Goal: Task Accomplishment & Management: Use online tool/utility

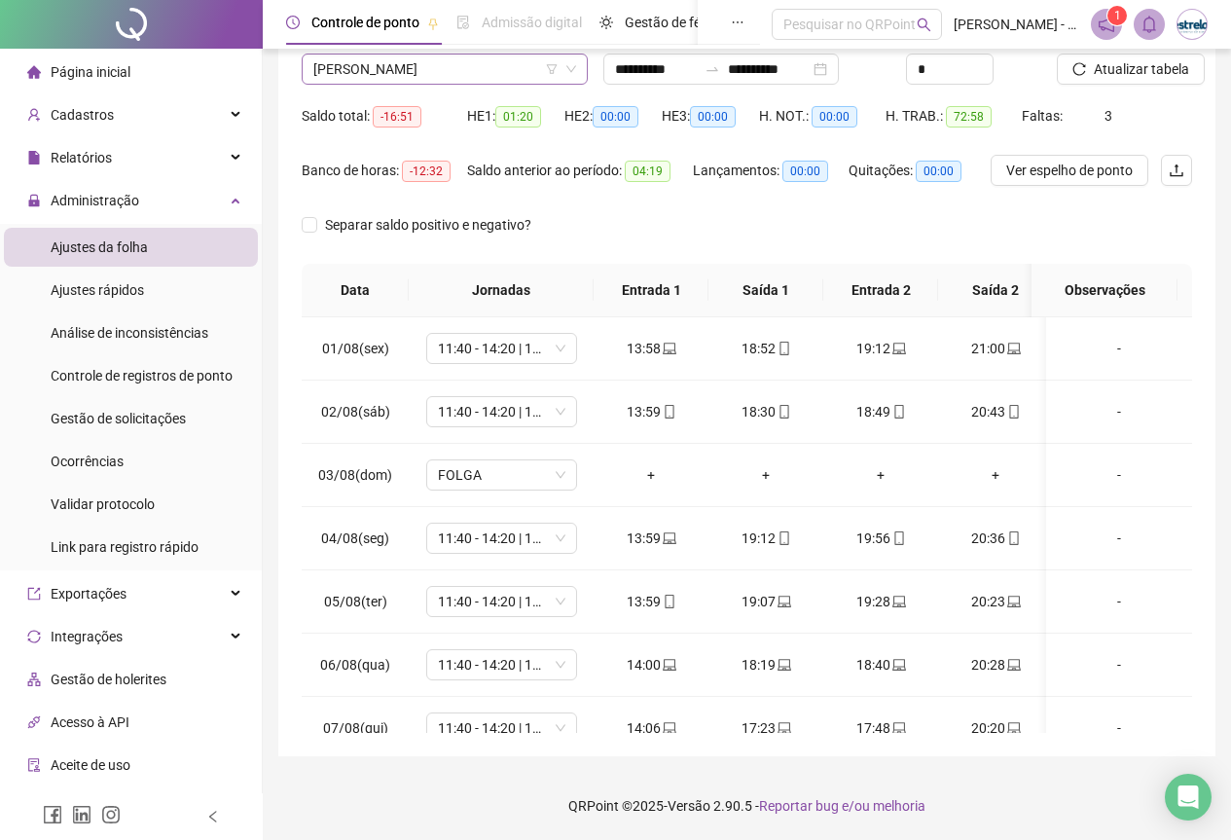
scroll to position [348, 0]
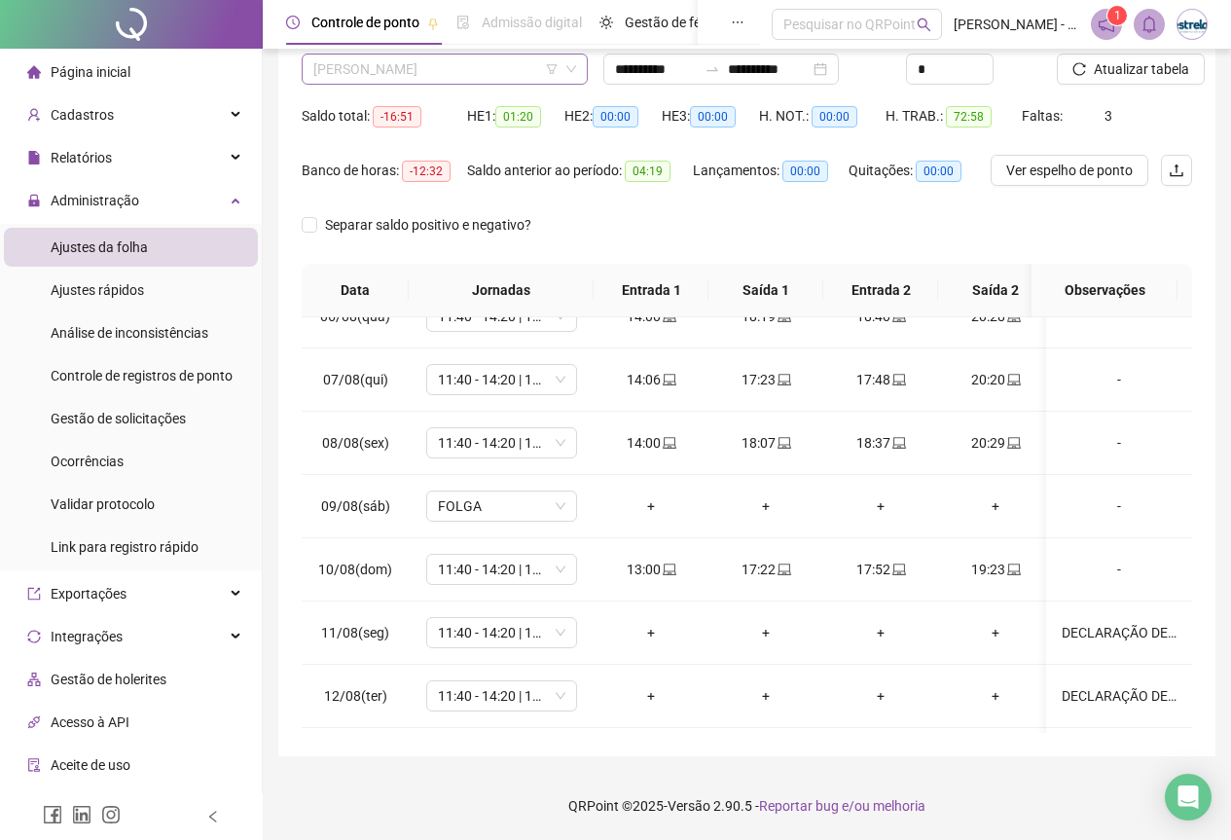
click at [355, 74] on span "[PERSON_NAME]" at bounding box center [444, 68] width 263 height 29
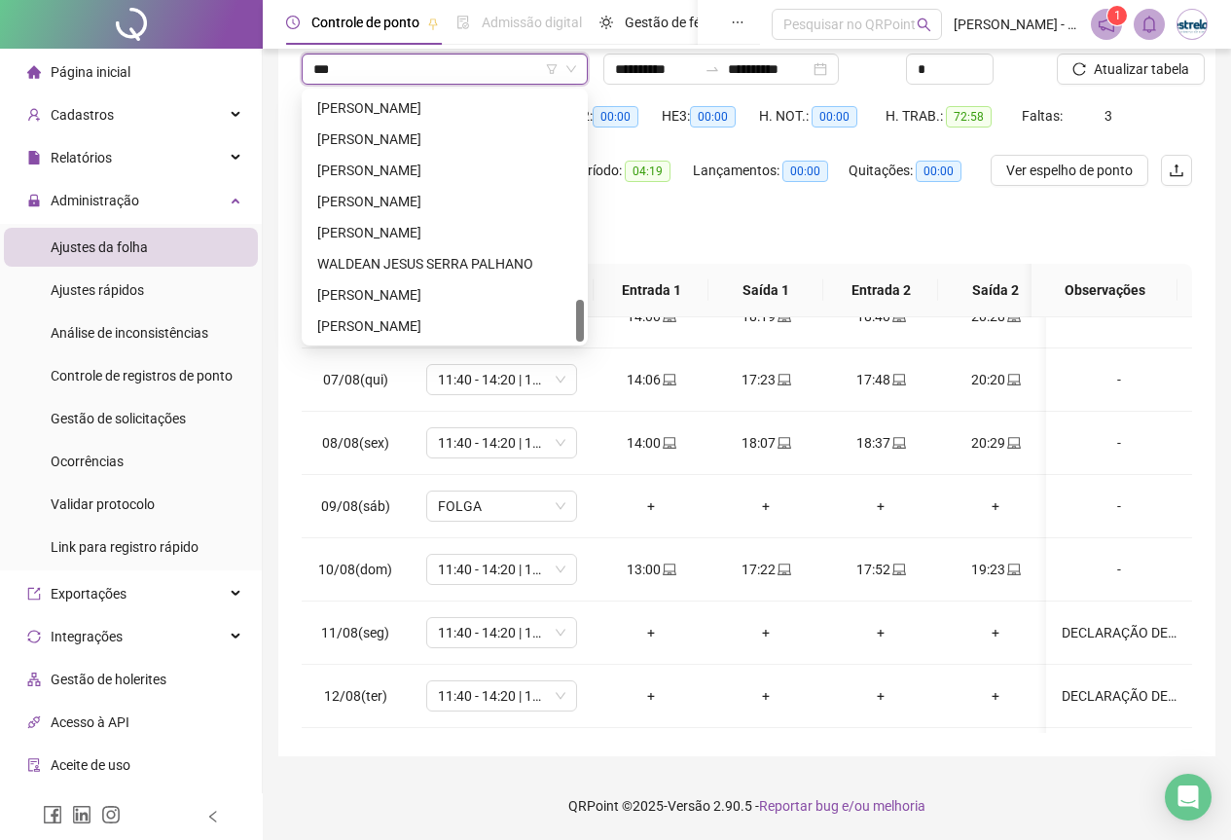
scroll to position [0, 0]
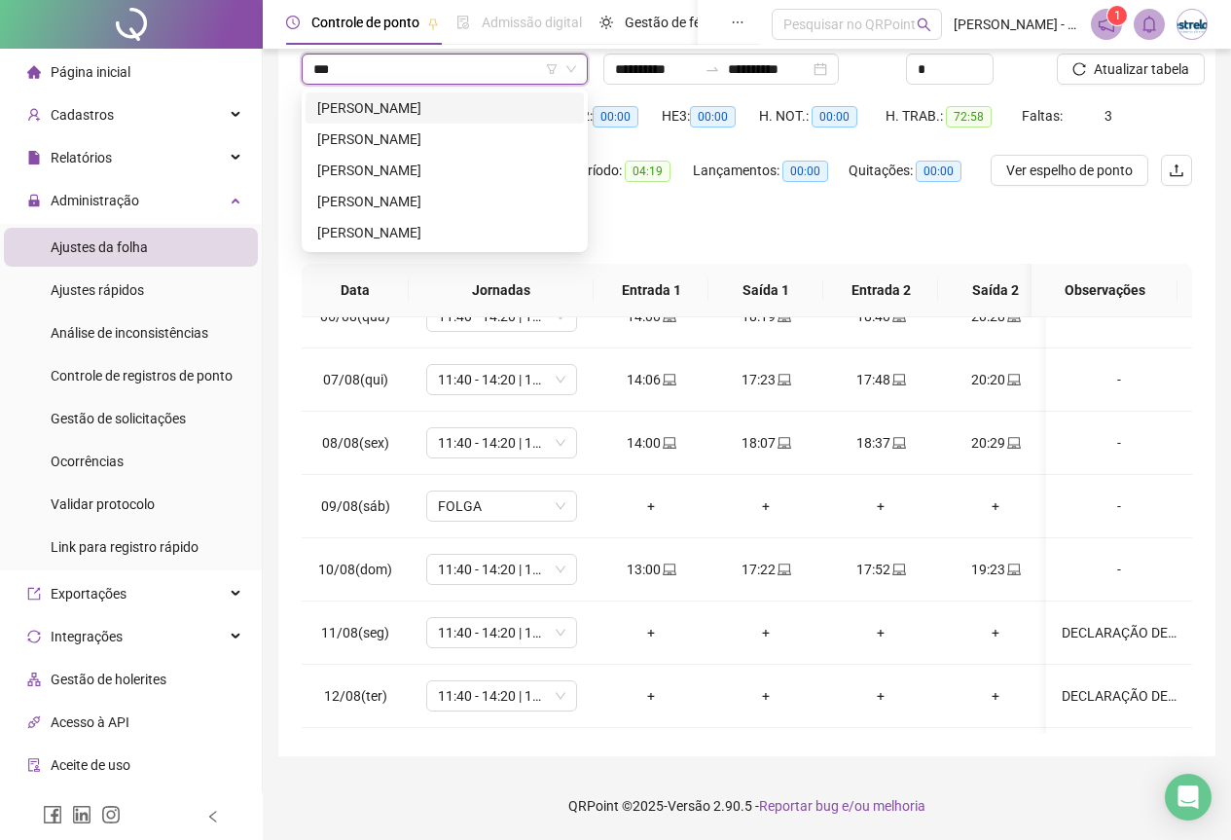
type input "****"
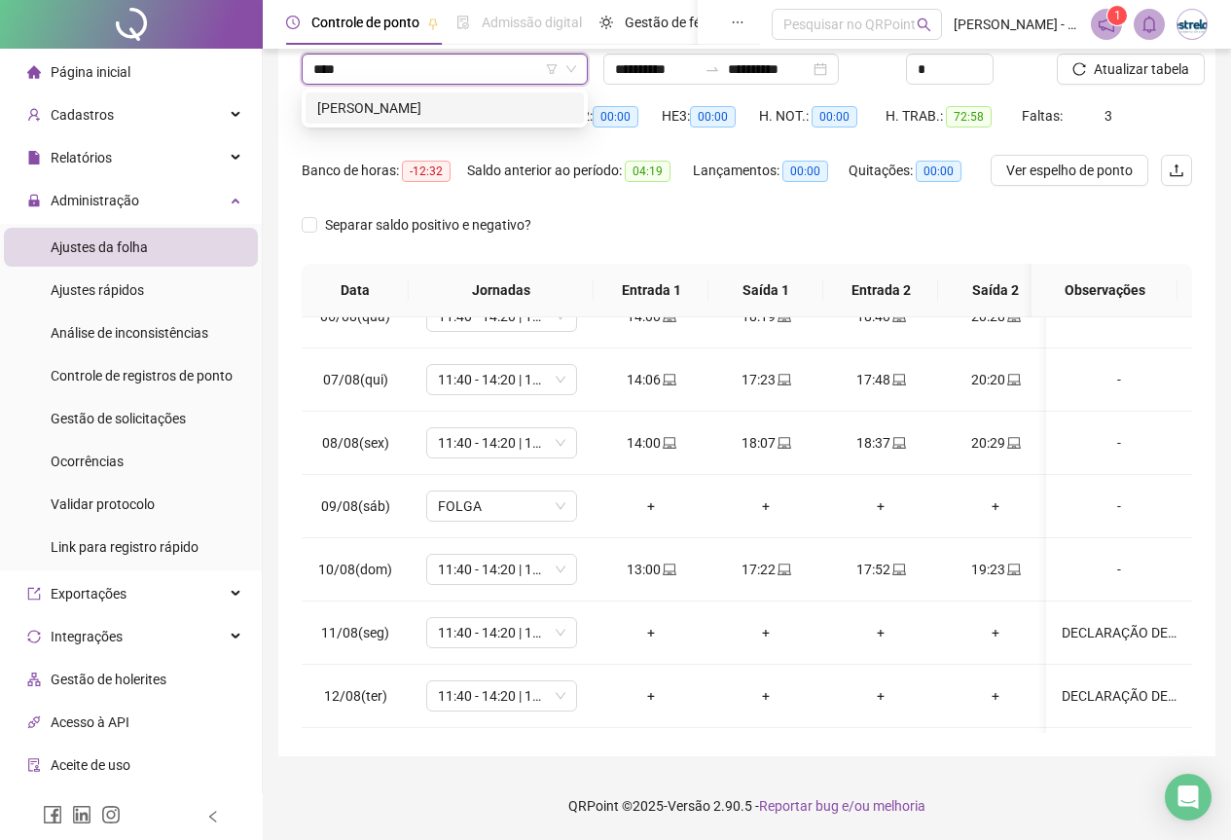
click at [349, 120] on div "[PERSON_NAME]" at bounding box center [445, 107] width 278 height 31
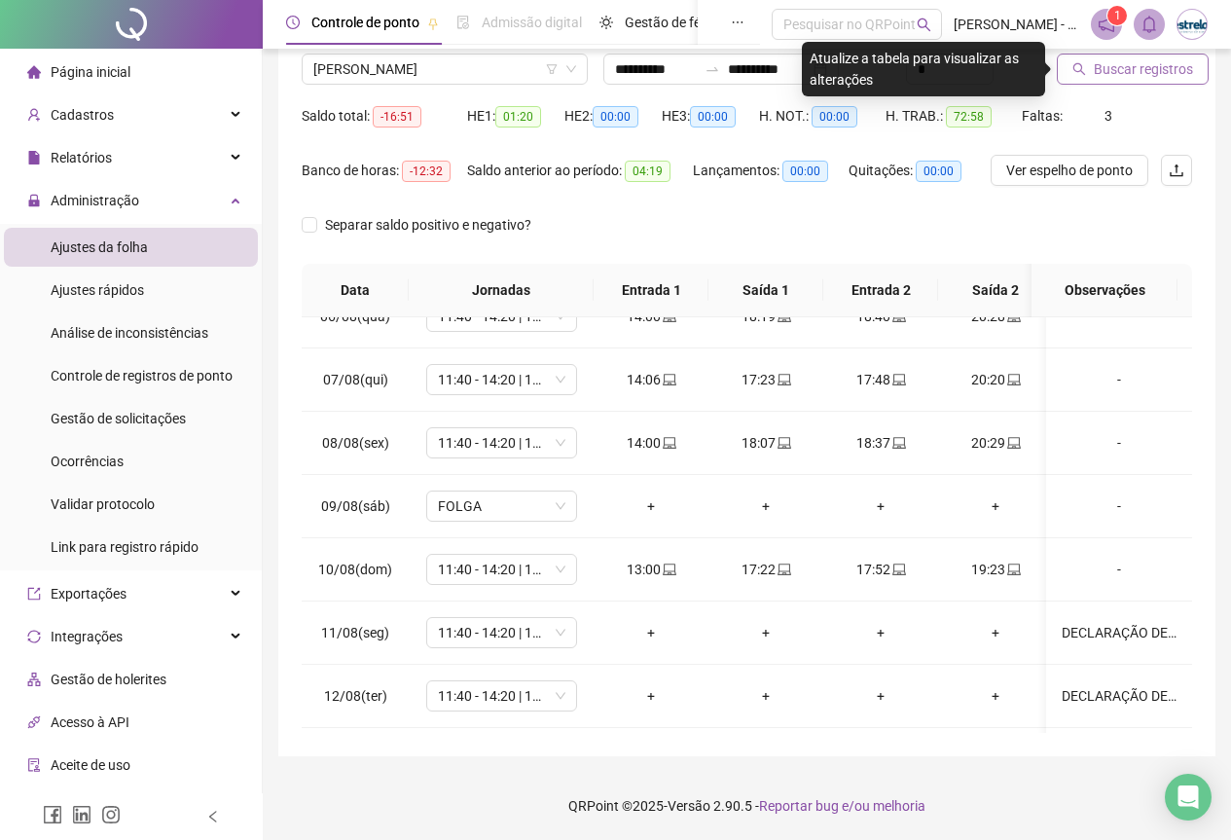
click at [1082, 70] on icon "search" at bounding box center [1079, 69] width 14 height 14
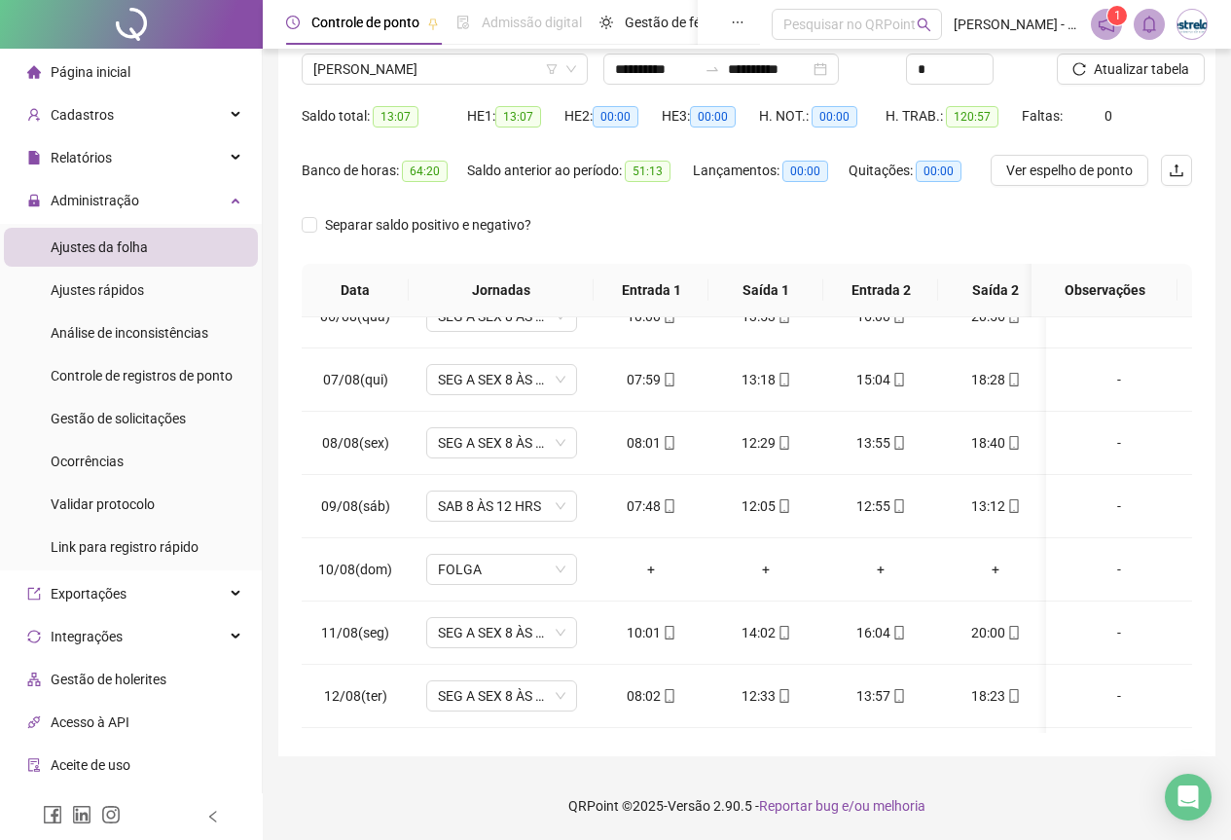
scroll to position [737, 0]
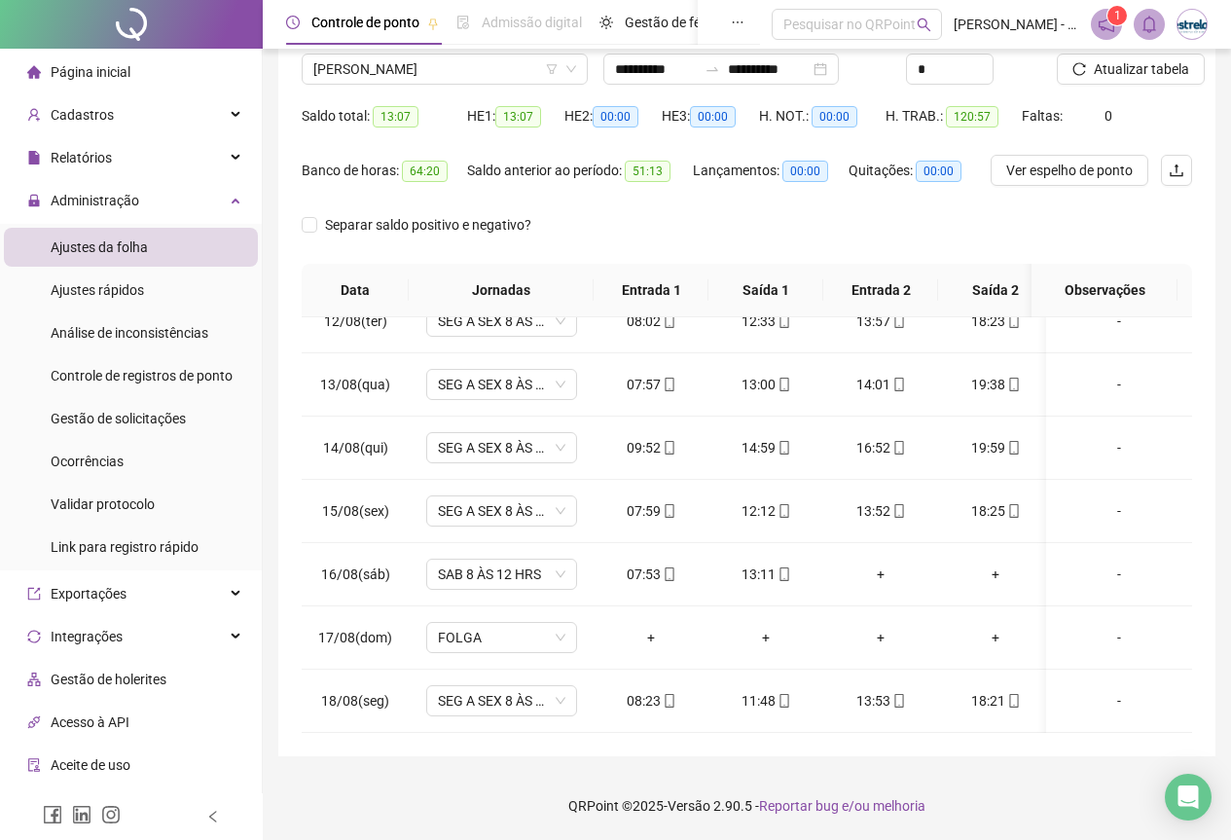
click at [397, 46] on div "Controle de ponto Admissão digital Gestão de férias Painel do DP Folha de pagam…" at bounding box center [523, 24] width 474 height 49
click at [403, 69] on span "[PERSON_NAME]" at bounding box center [444, 68] width 263 height 29
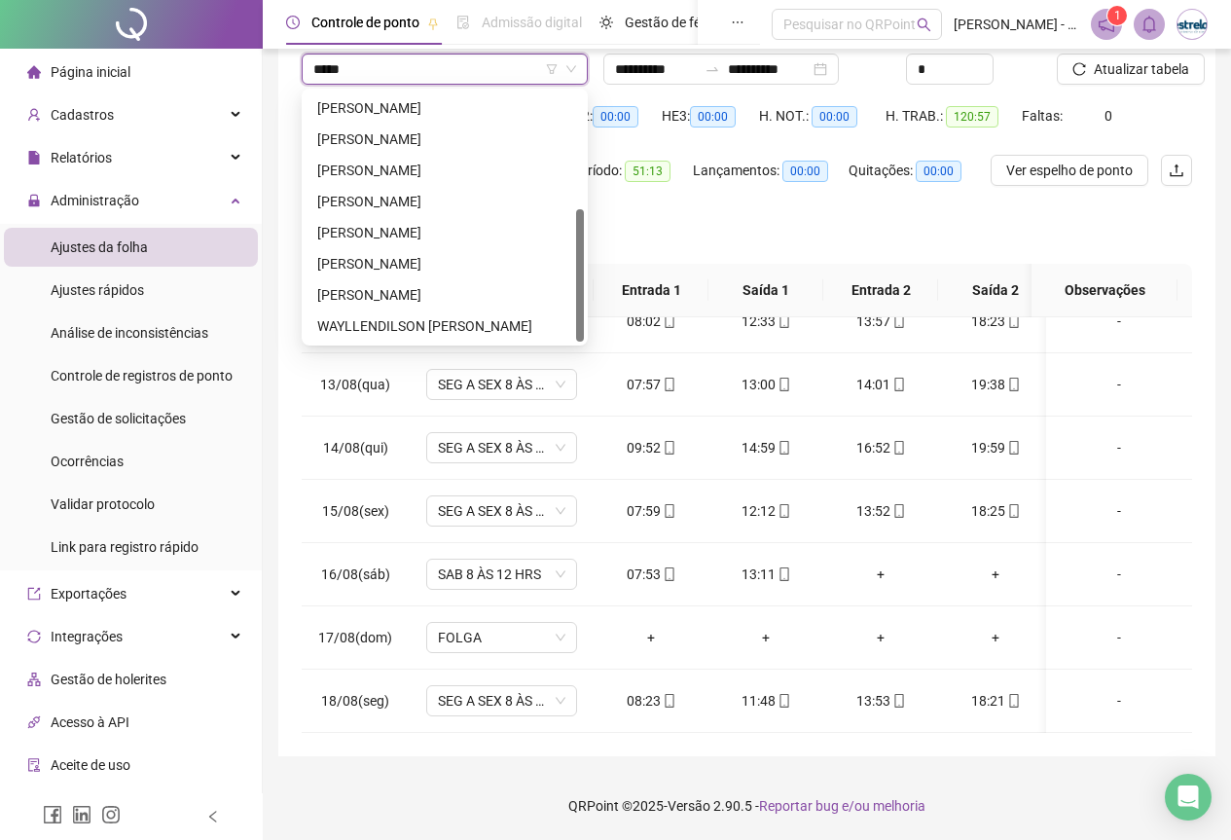
scroll to position [0, 0]
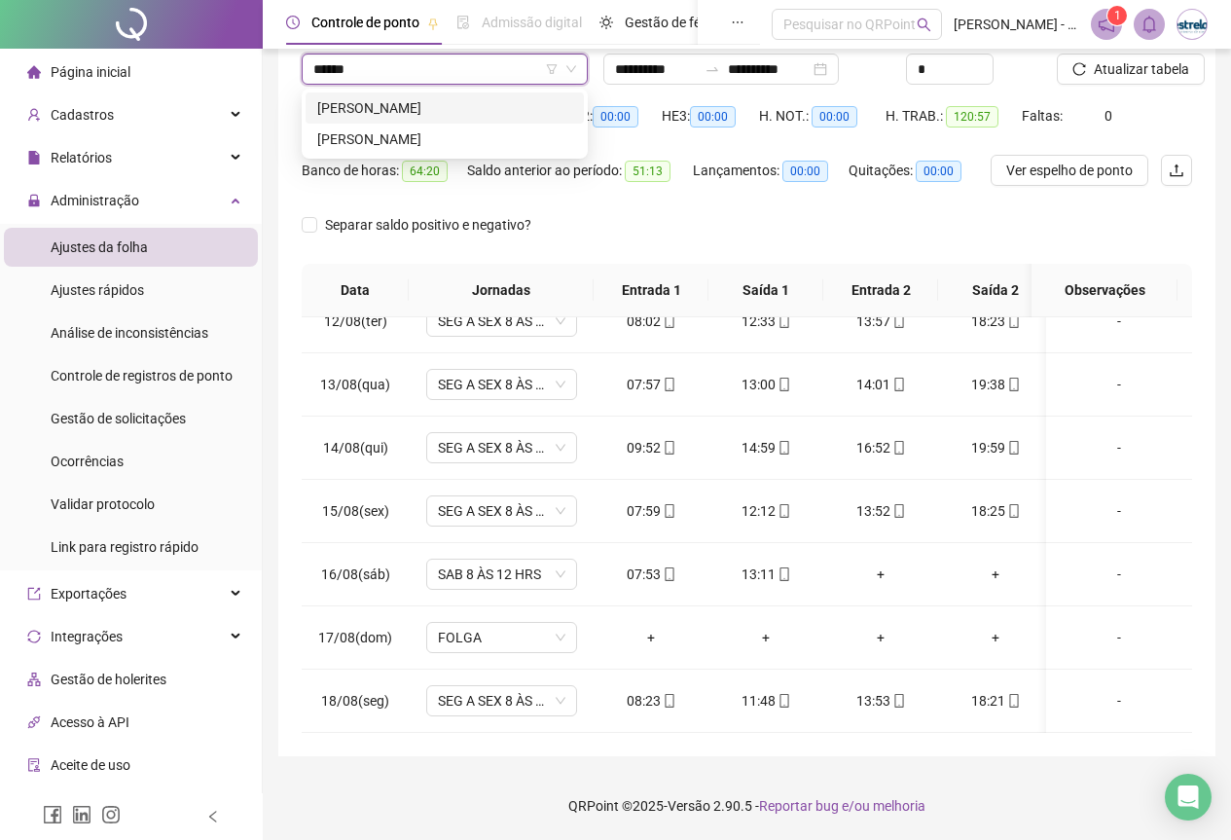
drag, startPoint x: 382, startPoint y: 58, endPoint x: 93, endPoint y: 21, distance: 291.3
click at [93, 21] on div "Página inicial Cadastros Empregadores Locais de trabalho Escalas Colaboradores …" at bounding box center [615, 342] width 1231 height 994
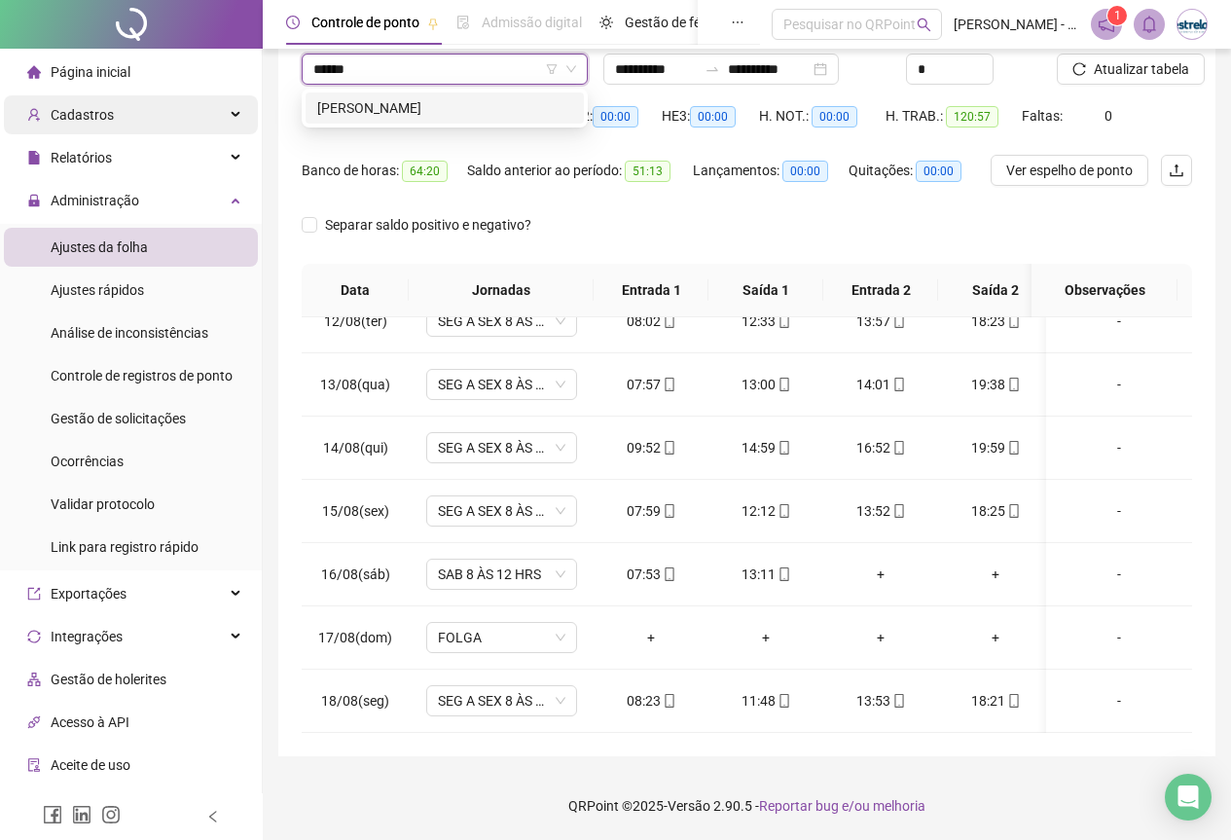
type input "*******"
click at [332, 101] on div "[PERSON_NAME]" at bounding box center [444, 107] width 255 height 21
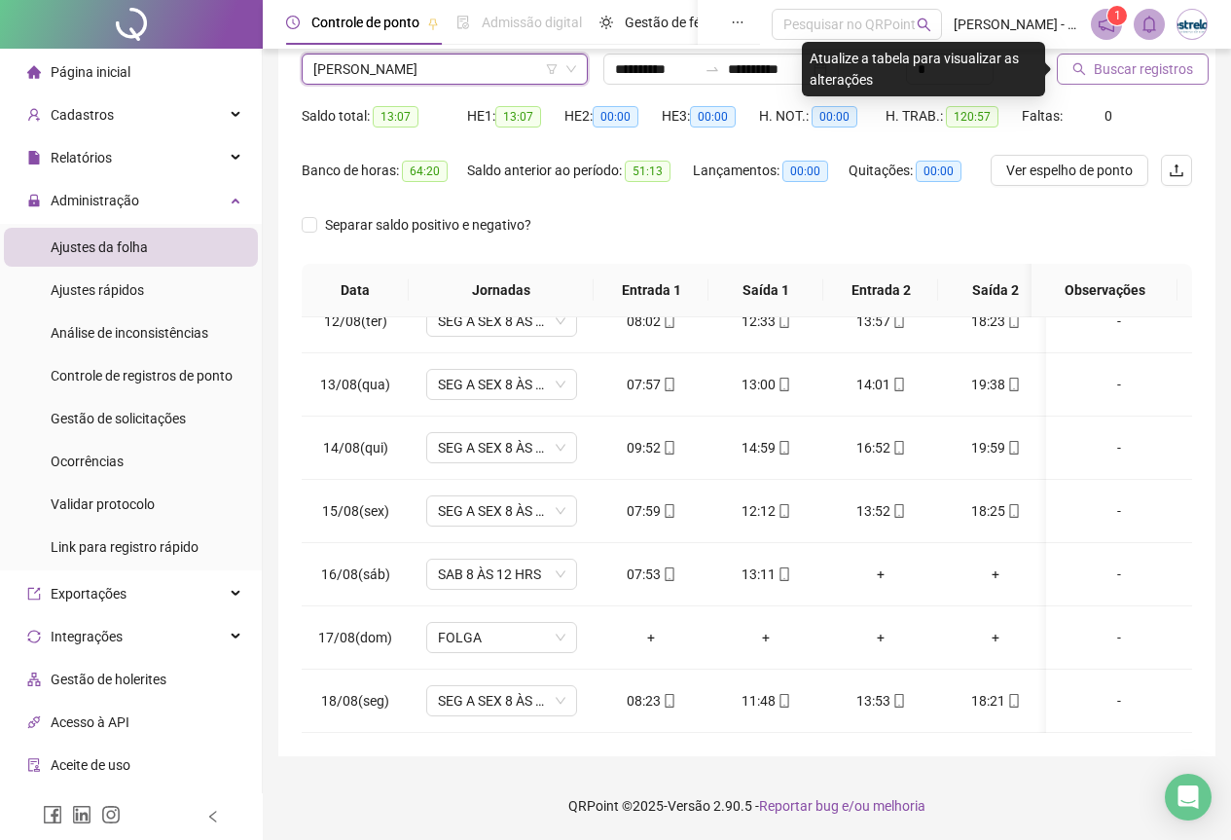
click at [1200, 74] on button "Buscar registros" at bounding box center [1133, 69] width 152 height 31
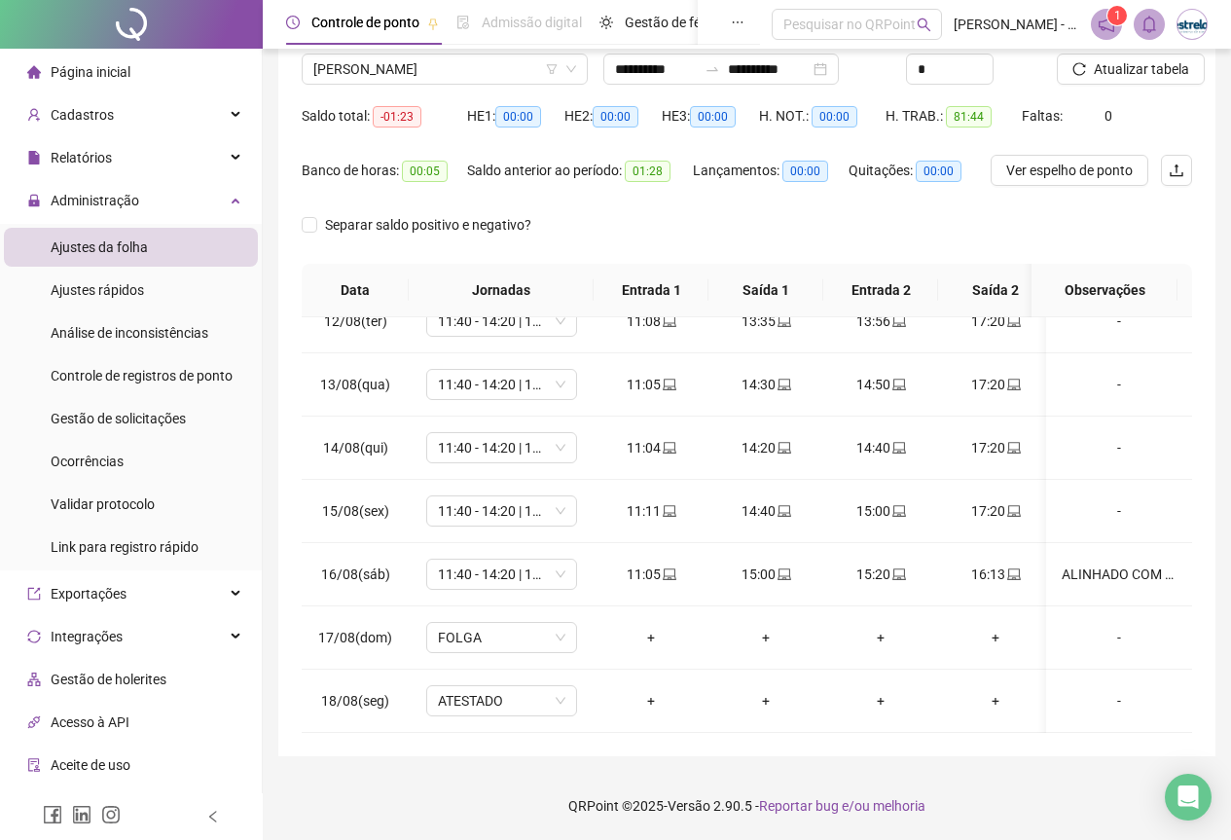
click at [478, 86] on div "Nome do colaborador [PERSON_NAME]" at bounding box center [445, 62] width 302 height 76
click at [473, 73] on span "[PERSON_NAME]" at bounding box center [444, 68] width 263 height 29
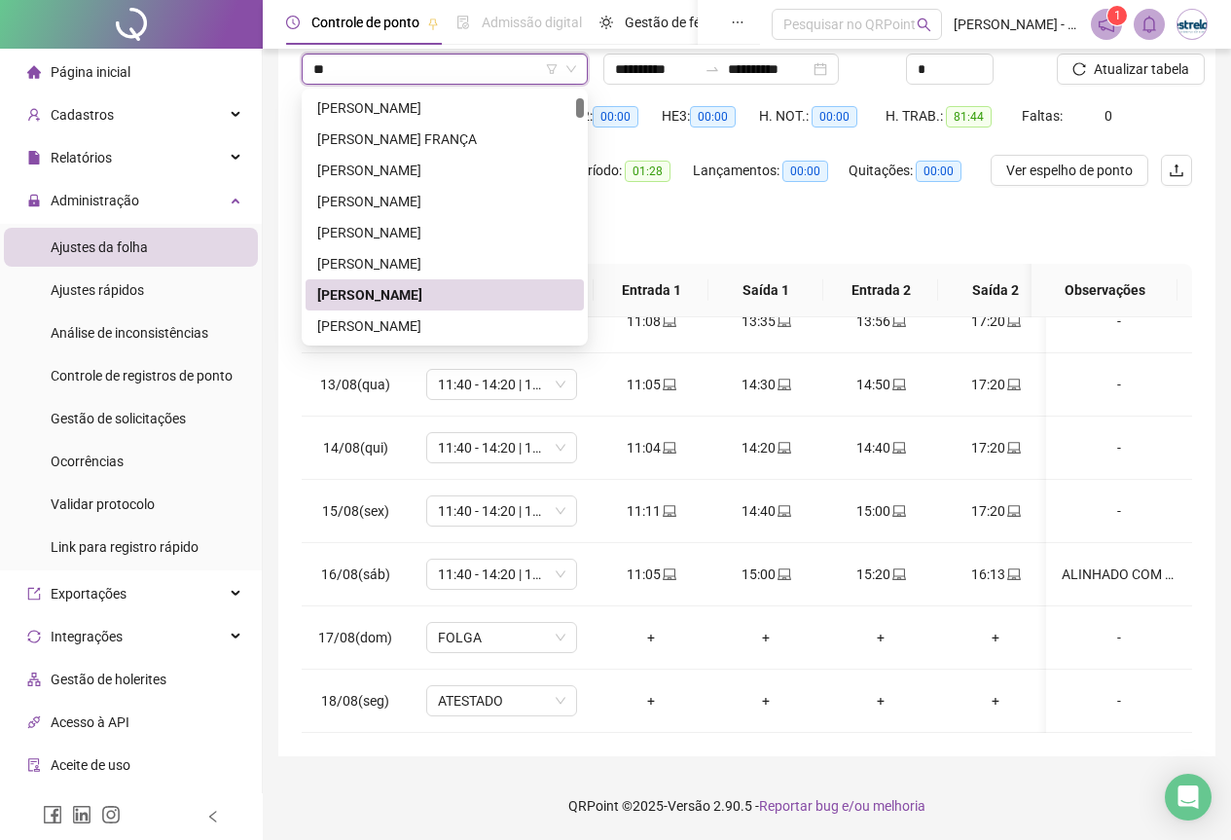
scroll to position [0, 0]
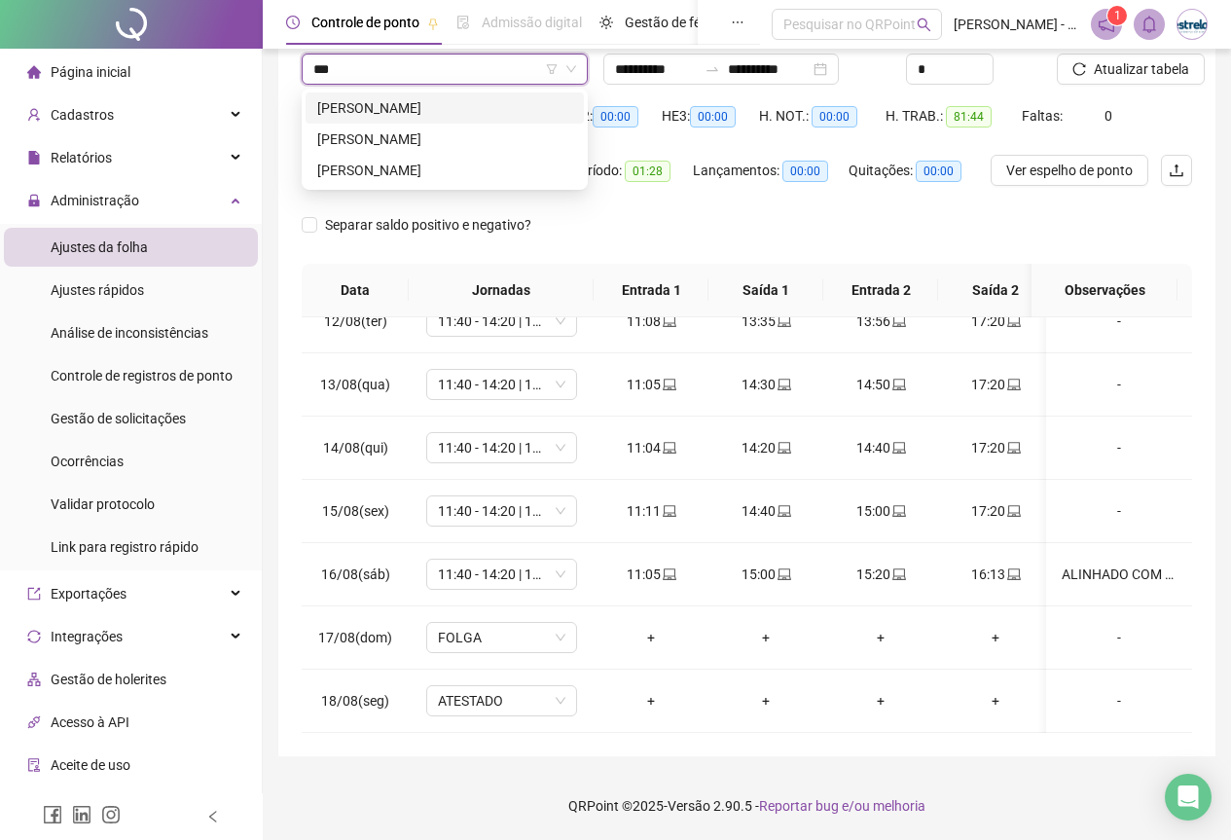
type input "****"
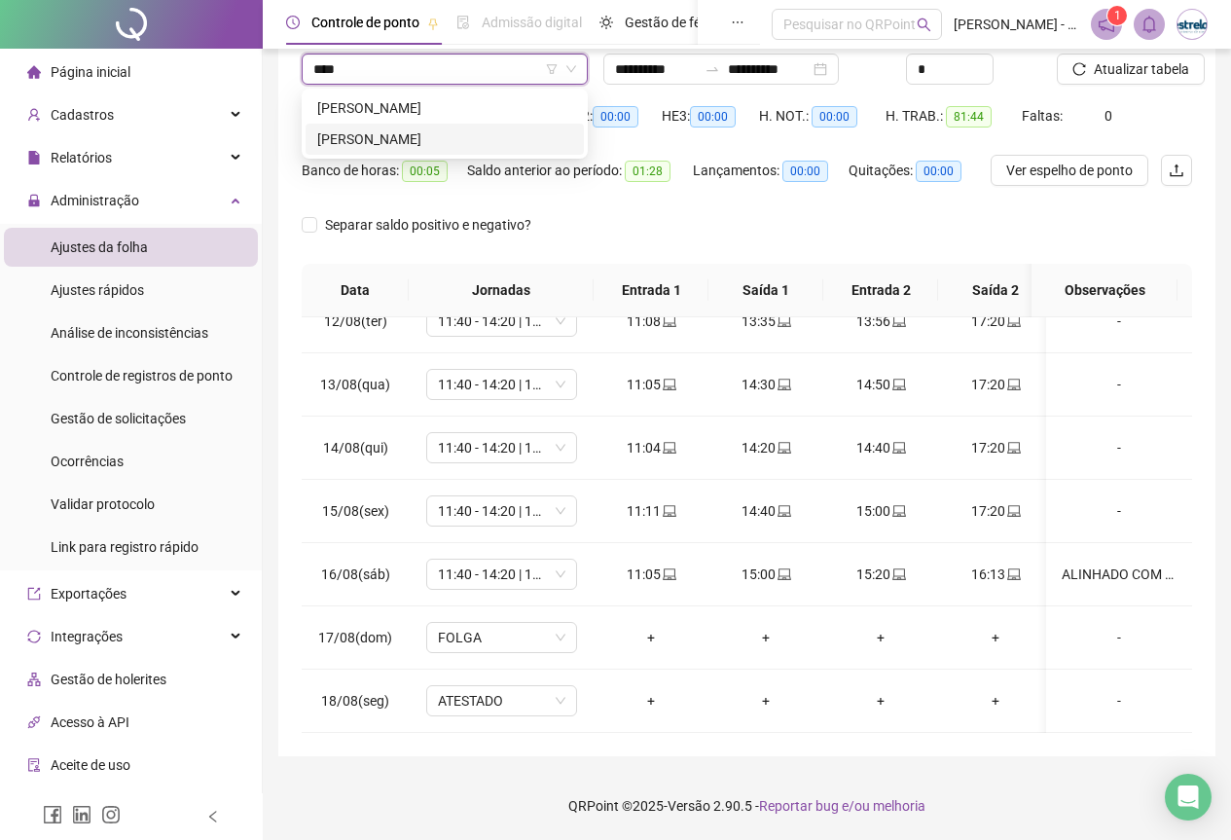
click at [459, 135] on div "[PERSON_NAME]" at bounding box center [444, 138] width 255 height 21
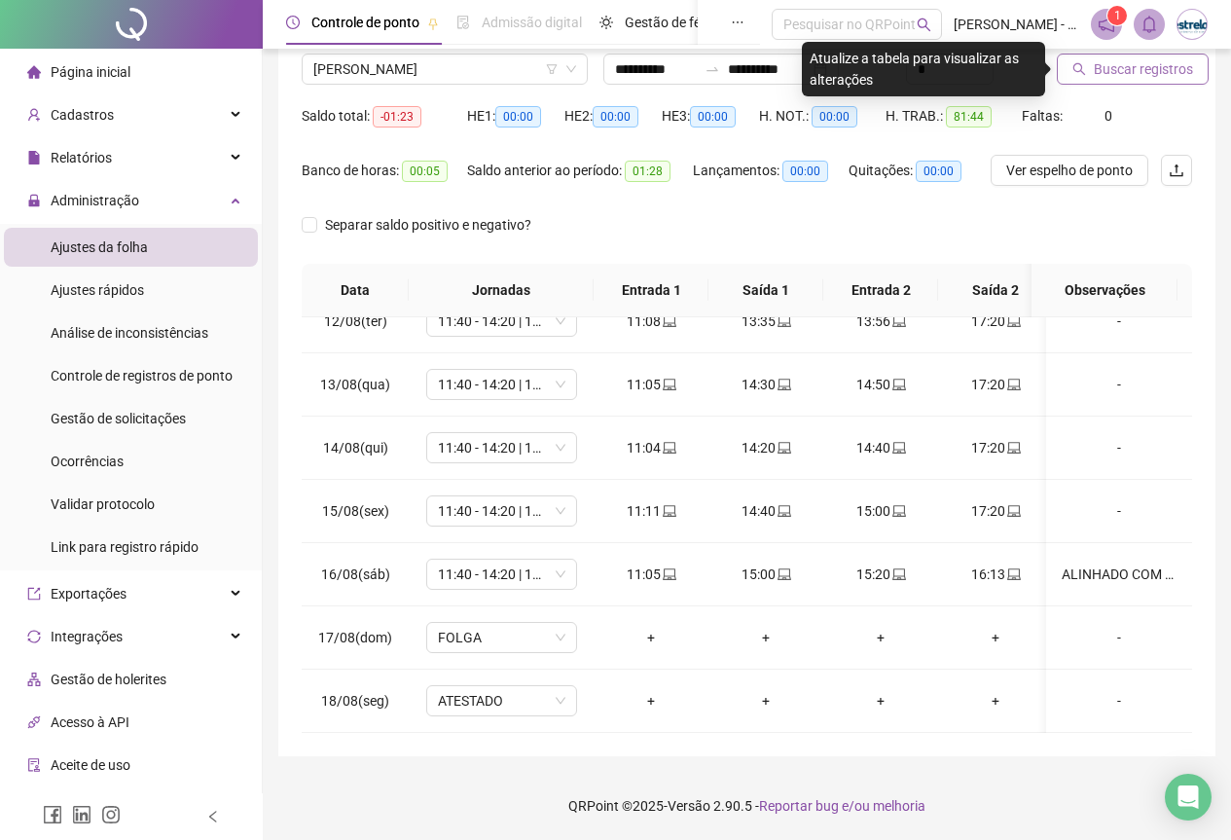
click at [1141, 72] on span "Buscar registros" at bounding box center [1143, 68] width 99 height 21
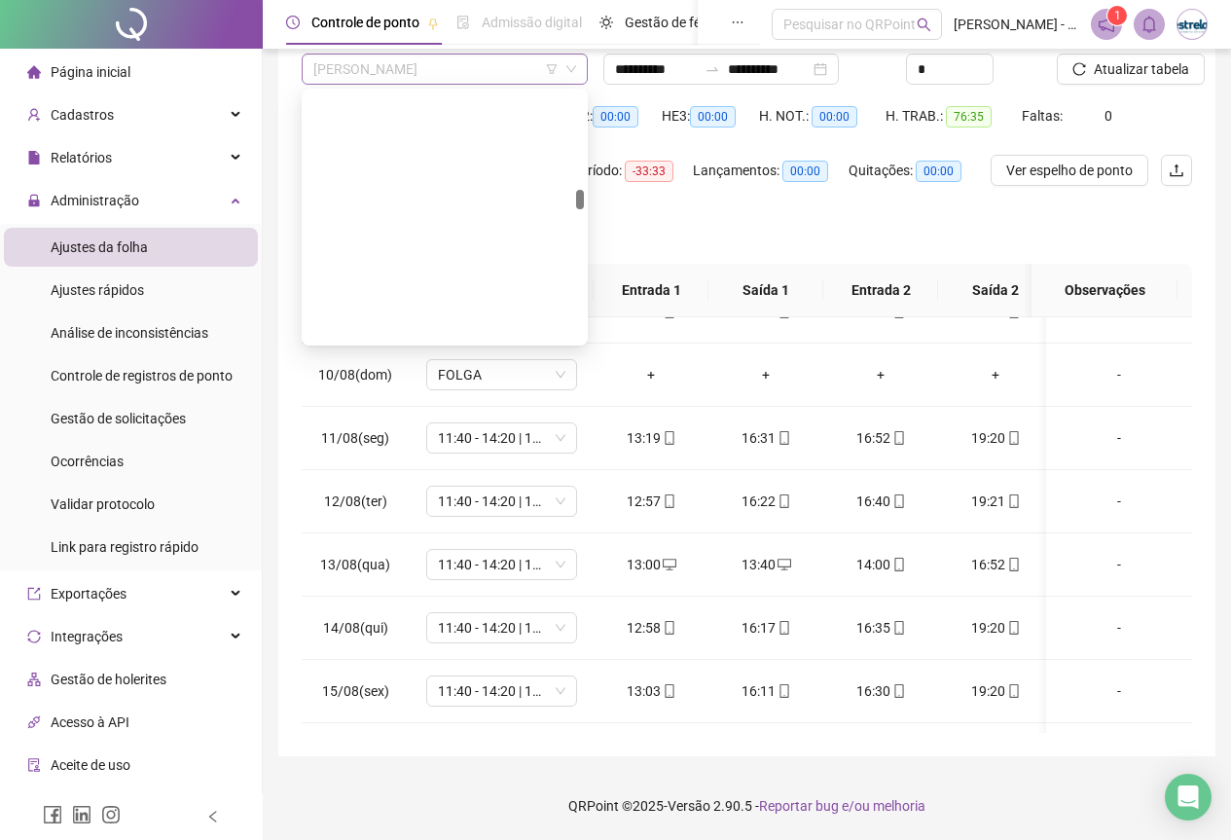
scroll to position [2366, 0]
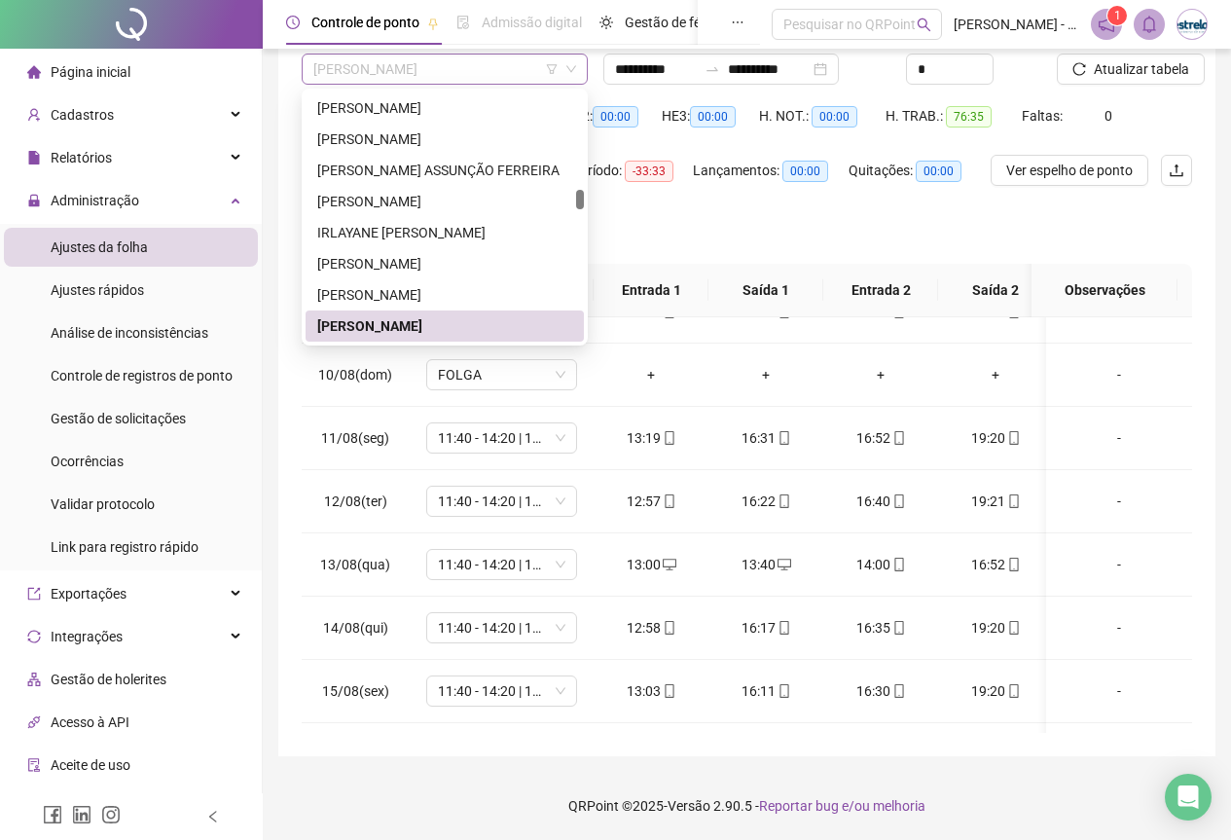
click at [516, 77] on span "[PERSON_NAME]" at bounding box center [444, 68] width 263 height 29
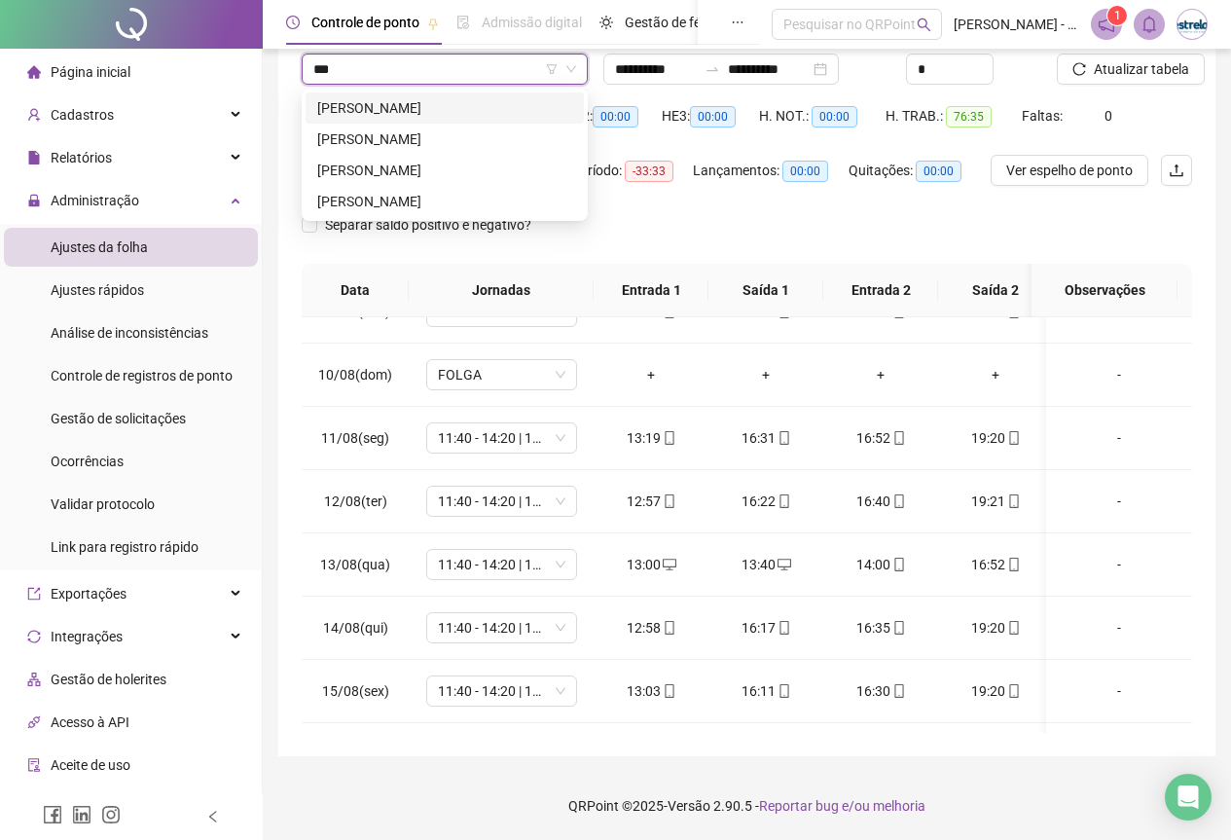
scroll to position [0, 0]
type input "****"
click at [505, 143] on div "[PERSON_NAME]" at bounding box center [444, 138] width 255 height 21
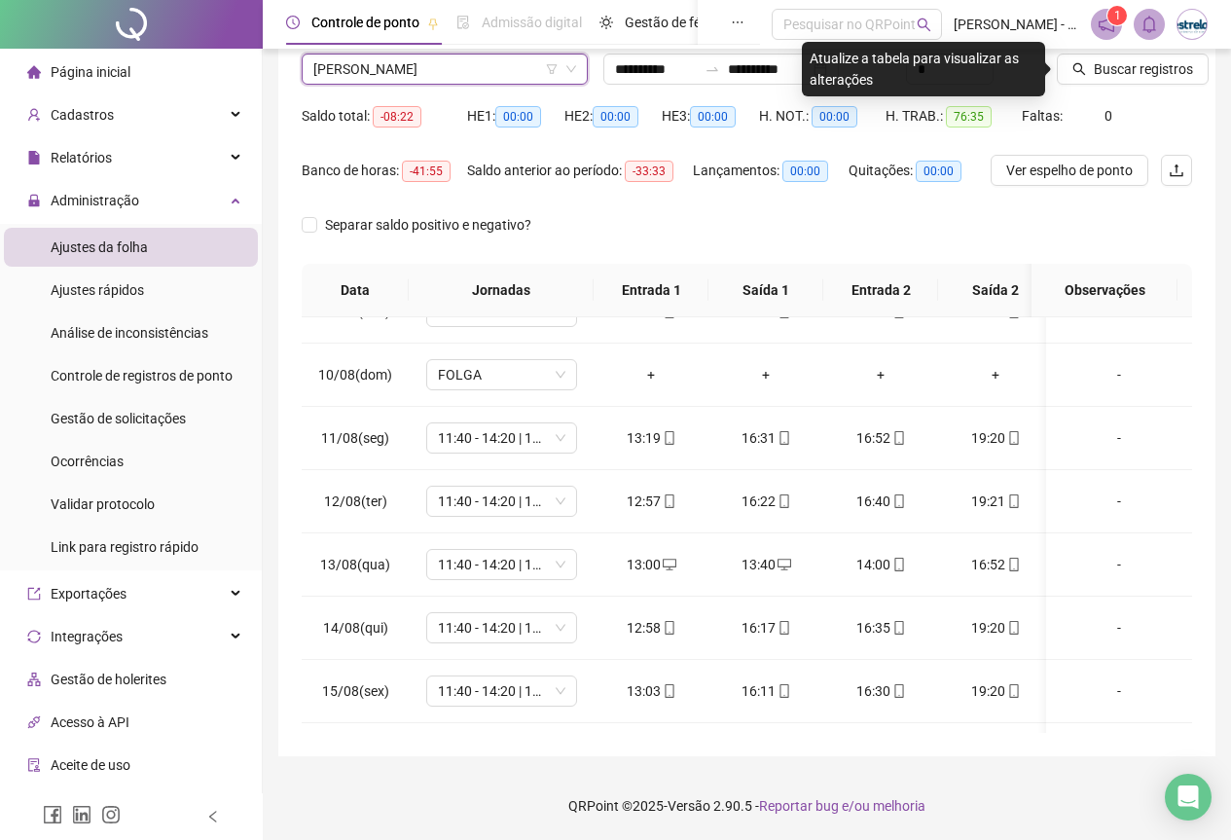
click at [479, 80] on span "[PERSON_NAME]" at bounding box center [444, 68] width 263 height 29
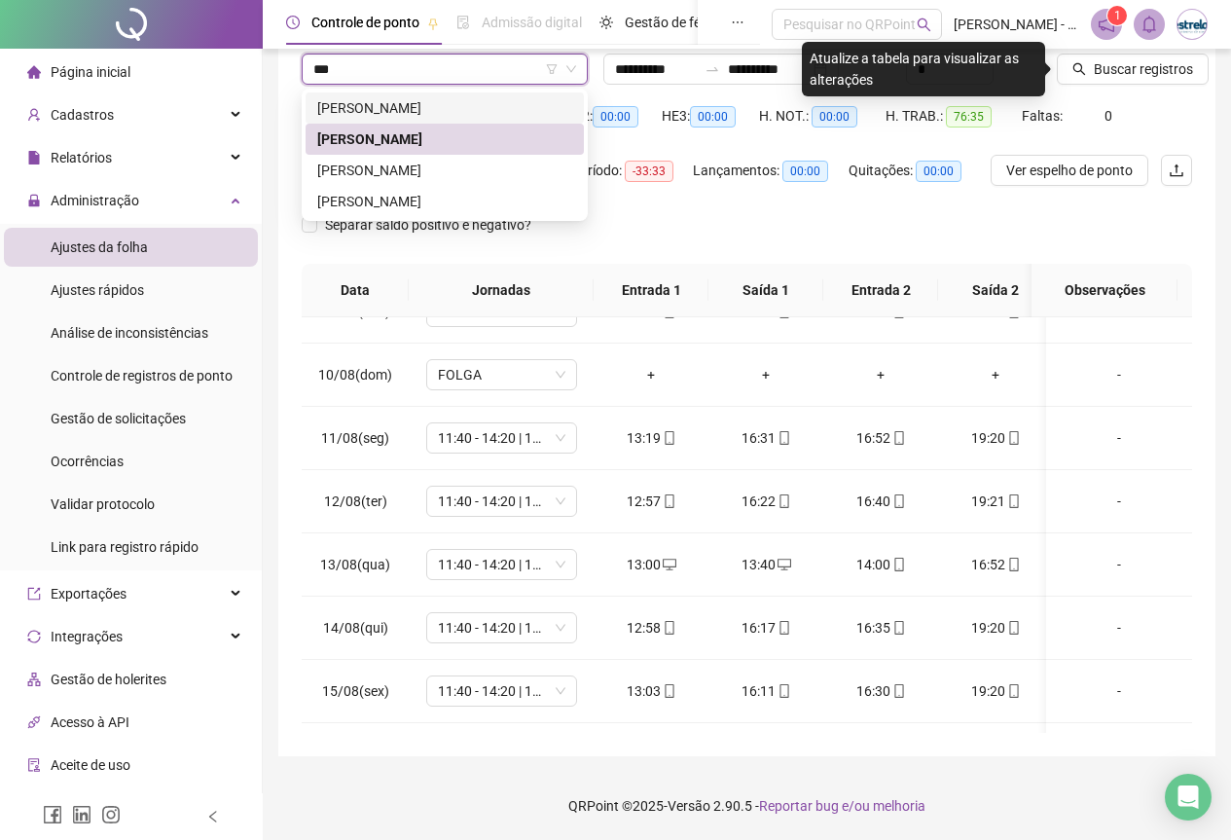
type input "****"
click at [506, 170] on div "[PERSON_NAME]" at bounding box center [444, 170] width 255 height 21
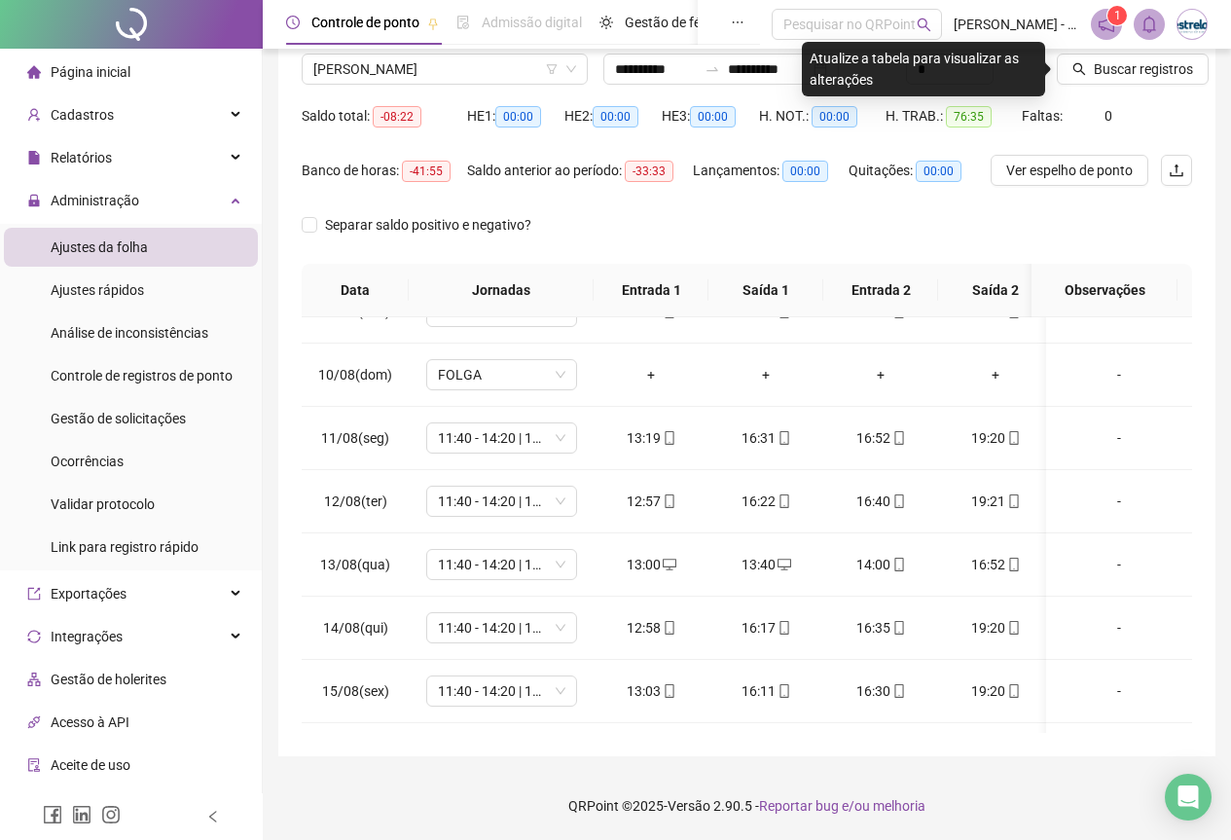
click at [1080, 86] on div "Buscar registros" at bounding box center [1124, 62] width 151 height 76
click at [1080, 71] on icon "search" at bounding box center [1079, 69] width 13 height 13
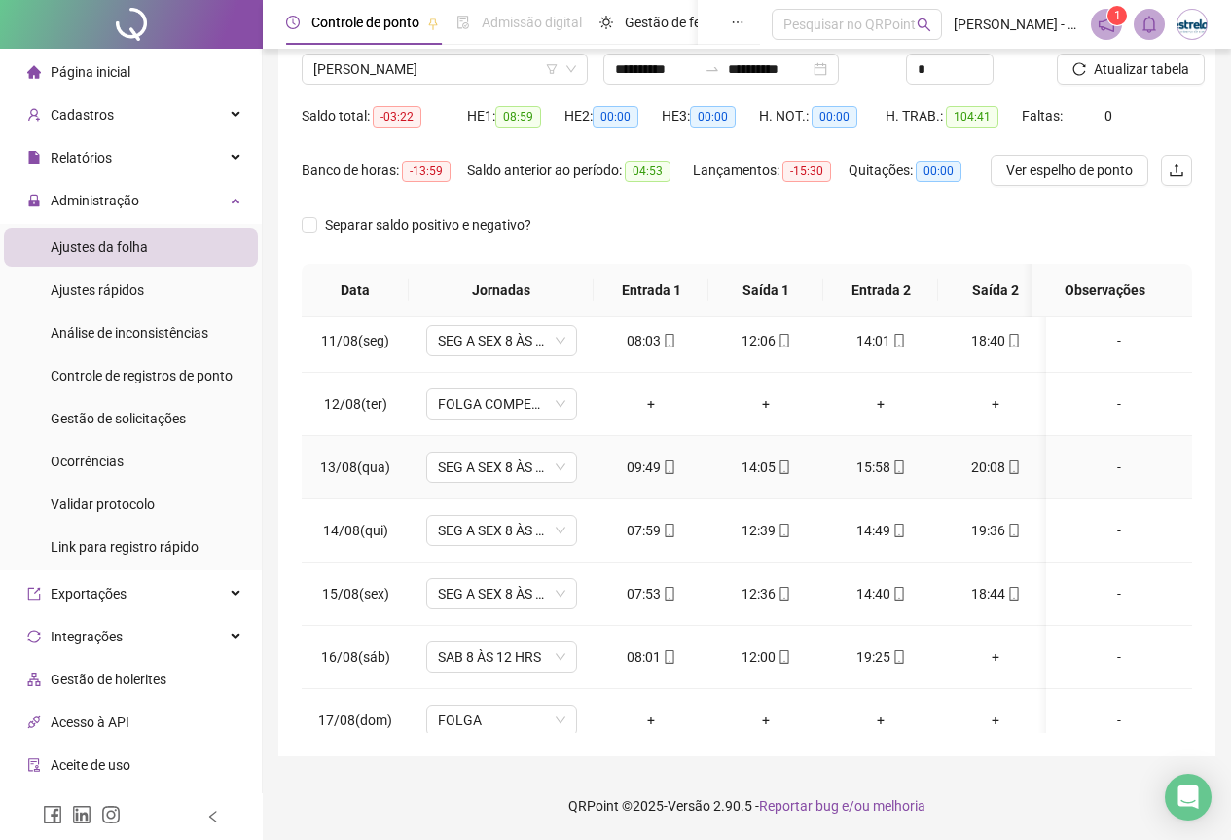
scroll to position [737, 0]
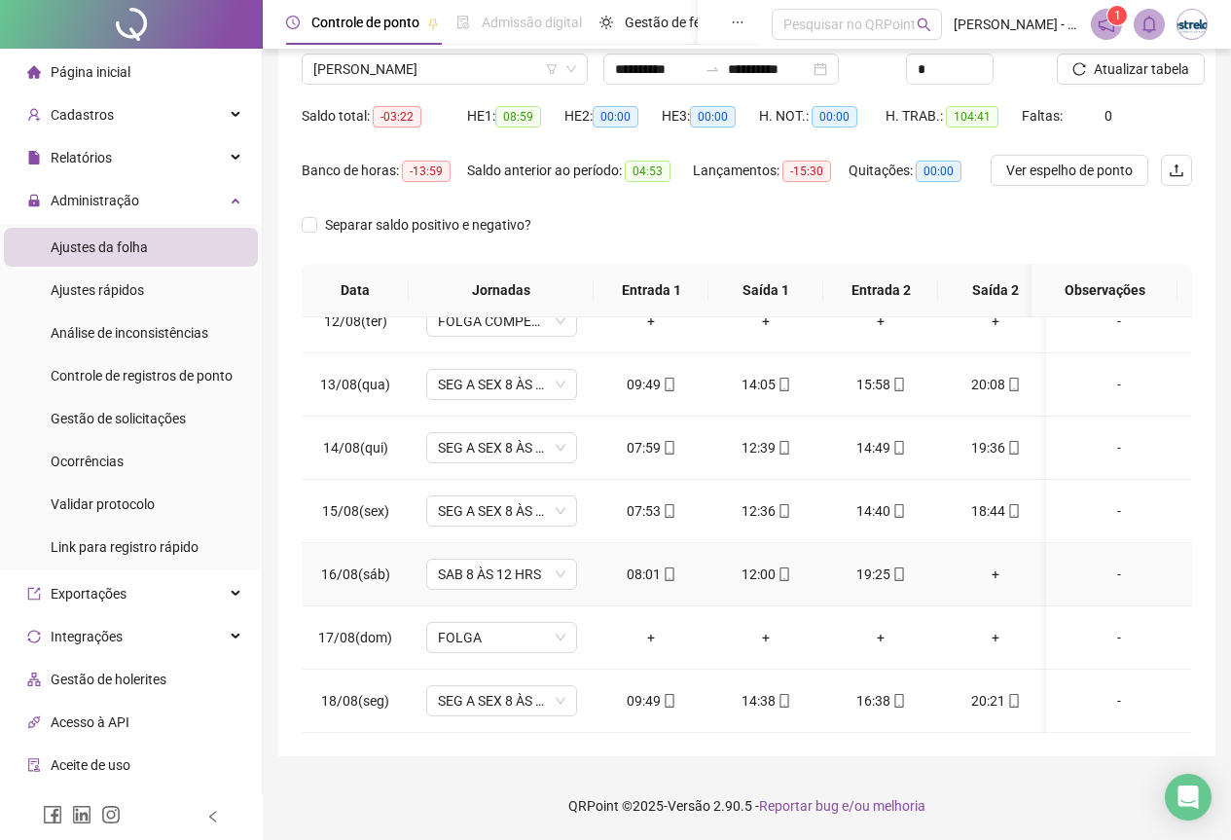
click at [1000, 563] on div "+" at bounding box center [995, 573] width 84 height 21
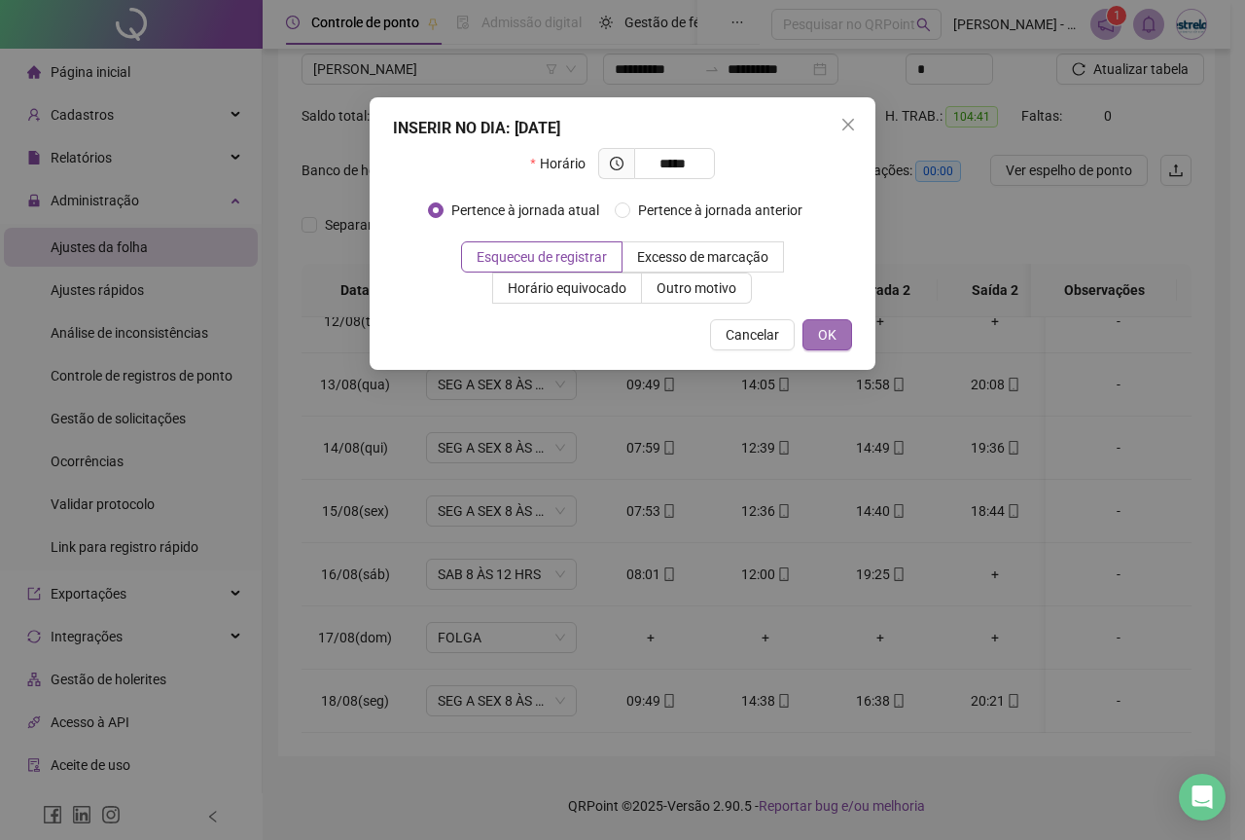
type input "*****"
click at [822, 331] on span "OK" at bounding box center [827, 334] width 18 height 21
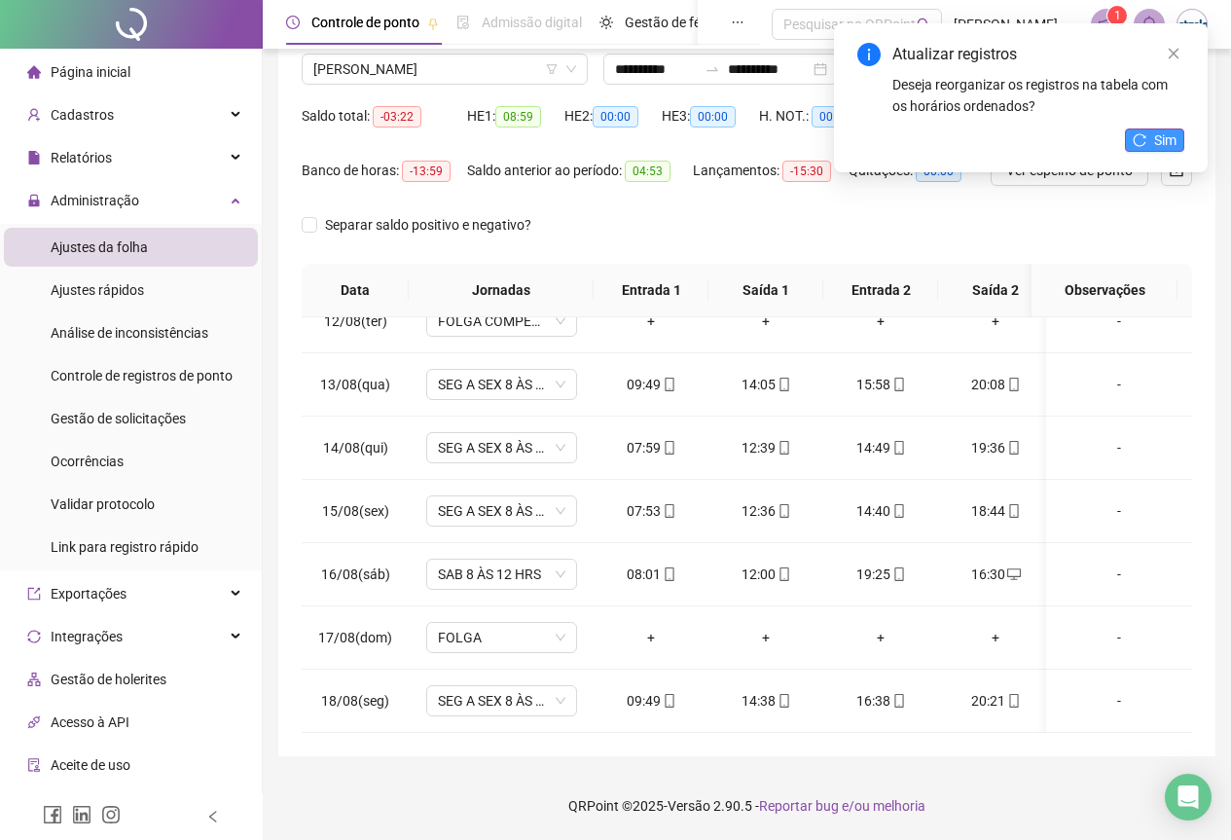
click at [1181, 149] on button "Sim" at bounding box center [1154, 139] width 59 height 23
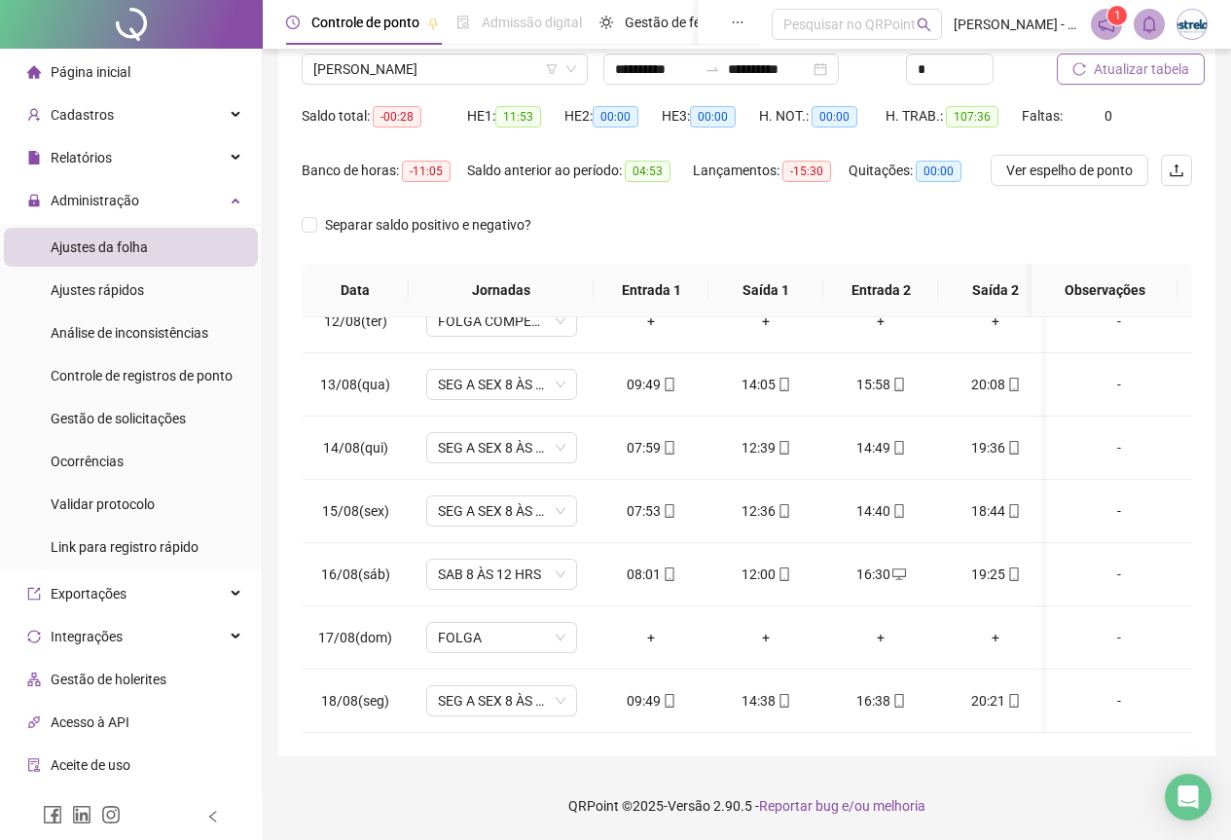
click at [1149, 69] on span "Atualizar tabela" at bounding box center [1141, 68] width 95 height 21
click at [450, 64] on span "[PERSON_NAME]" at bounding box center [444, 68] width 263 height 29
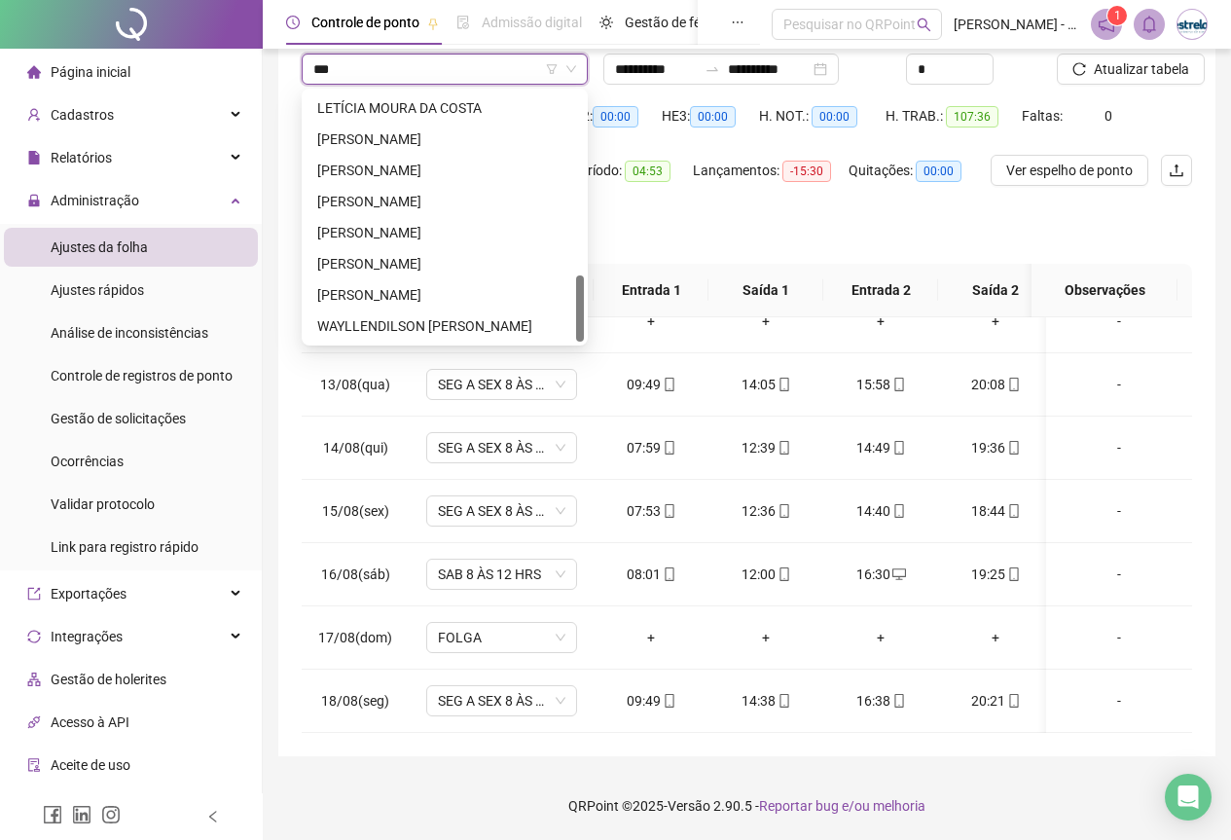
scroll to position [0, 0]
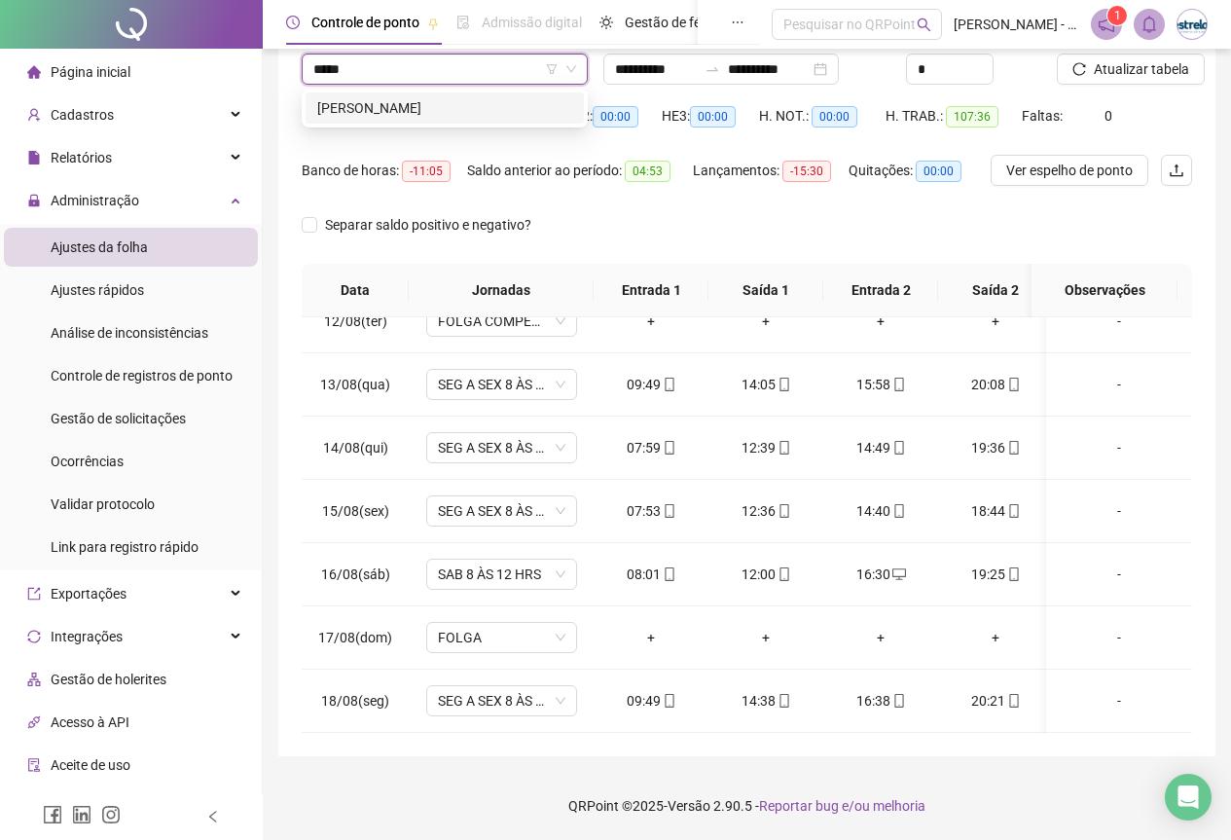
type input "******"
click at [459, 109] on div "[PERSON_NAME]" at bounding box center [444, 107] width 255 height 21
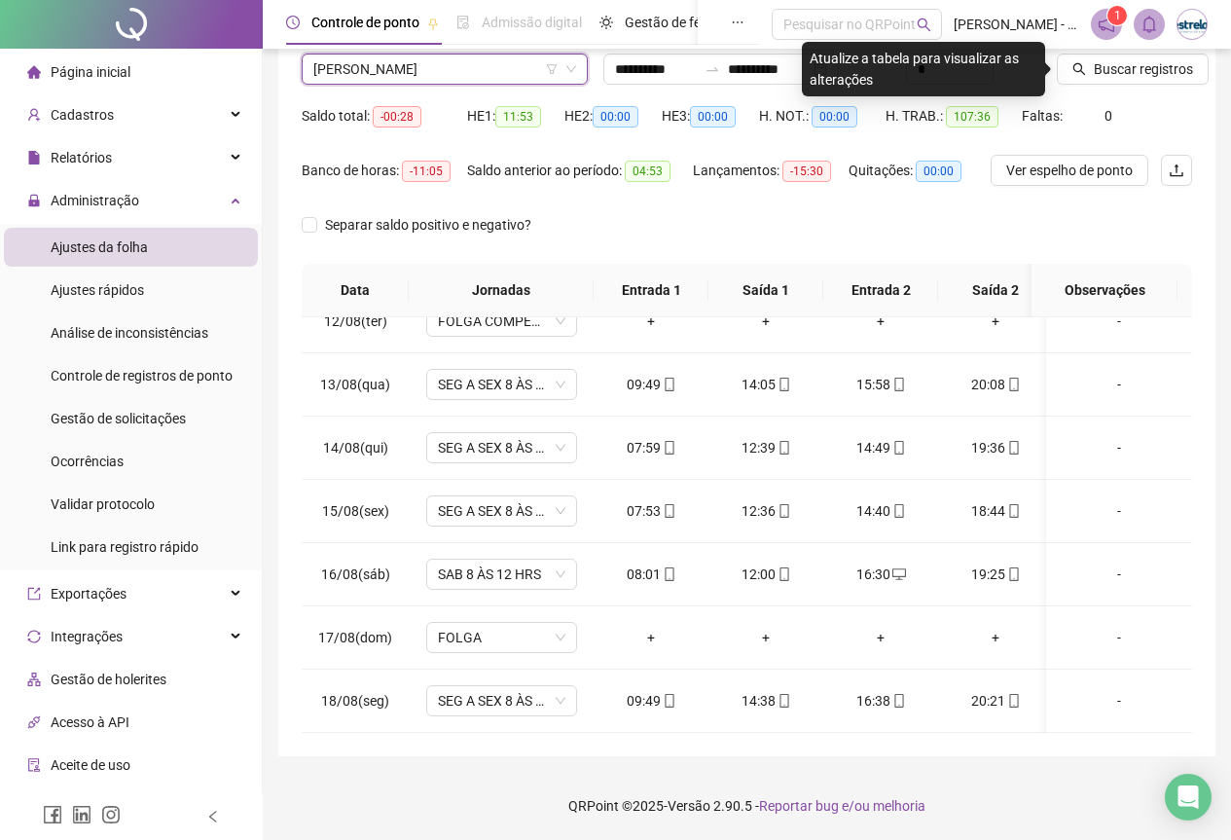
click at [1146, 85] on div "Buscar registros" at bounding box center [1124, 62] width 151 height 76
click at [1140, 71] on span "Buscar registros" at bounding box center [1143, 68] width 99 height 21
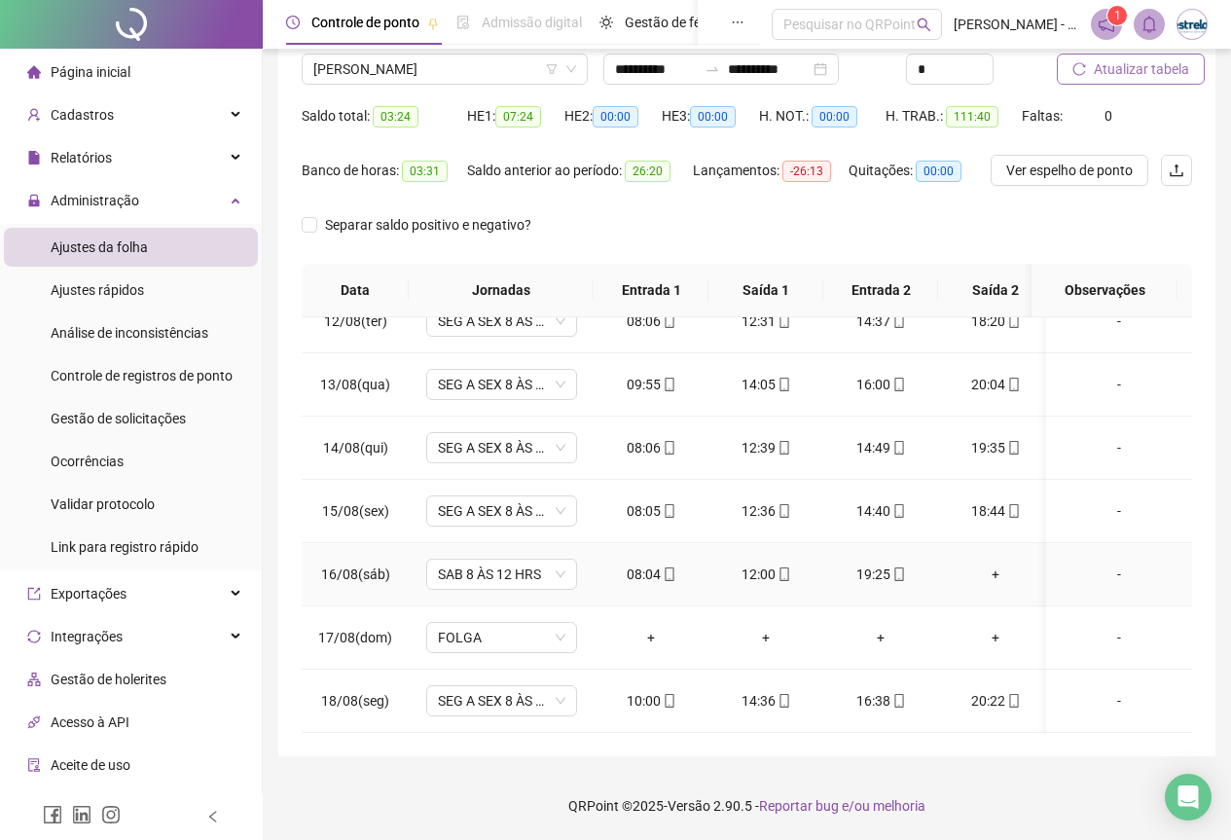
click at [1103, 563] on div "-" at bounding box center [1118, 573] width 115 height 21
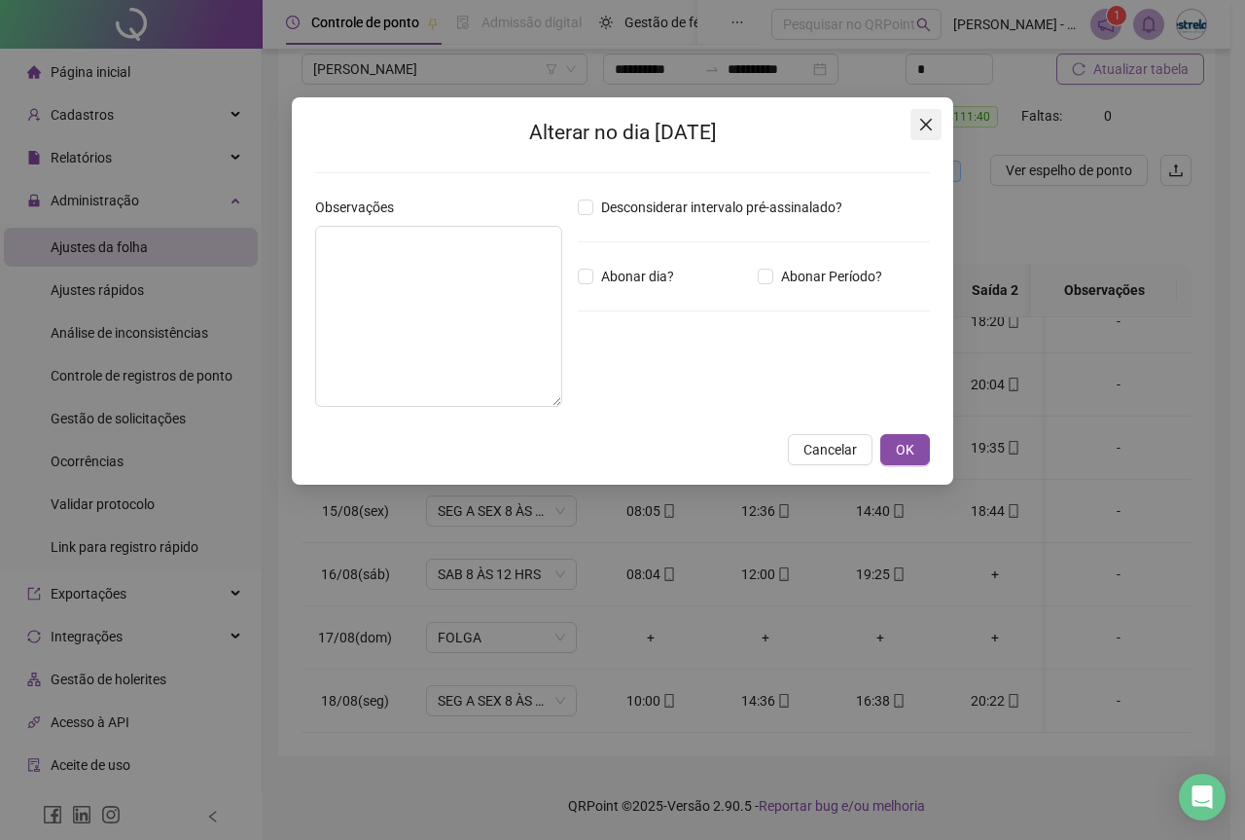
click at [925, 120] on icon "close" at bounding box center [926, 125] width 16 height 16
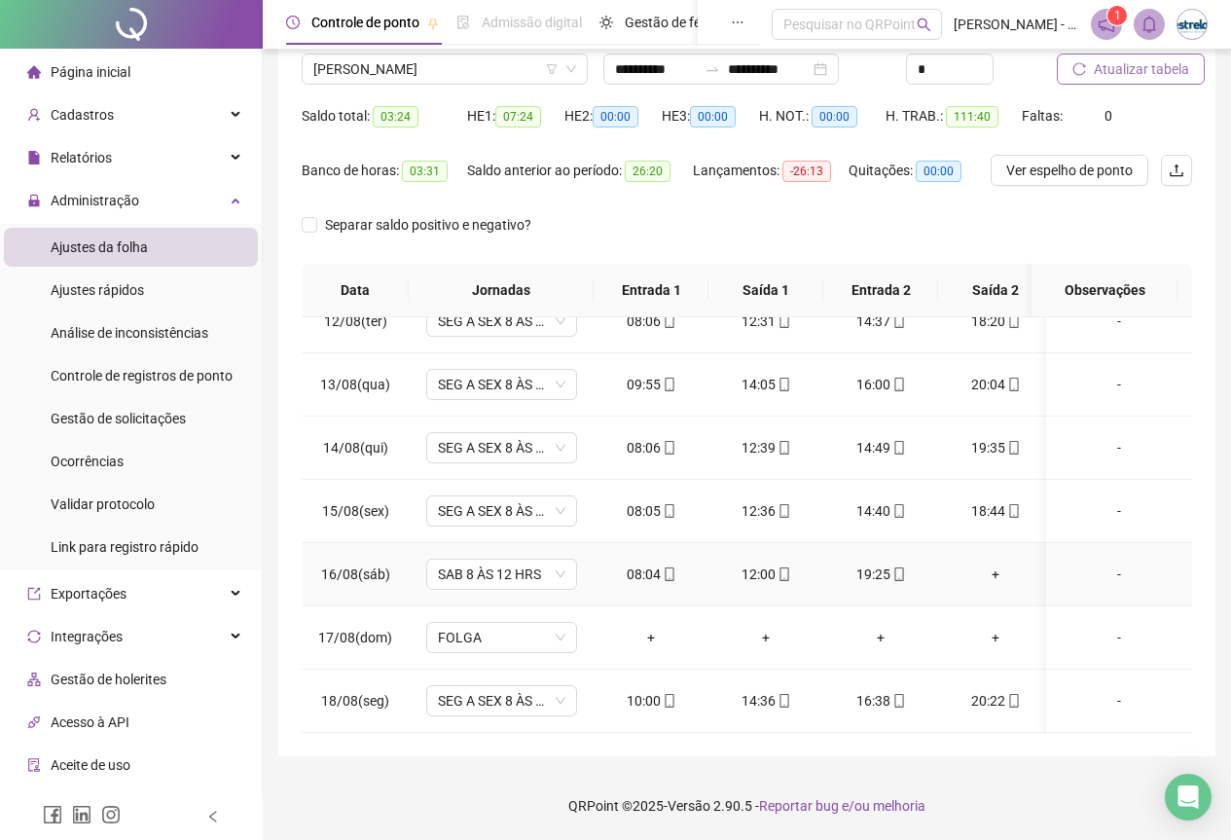
click at [1001, 563] on div "+" at bounding box center [995, 573] width 84 height 21
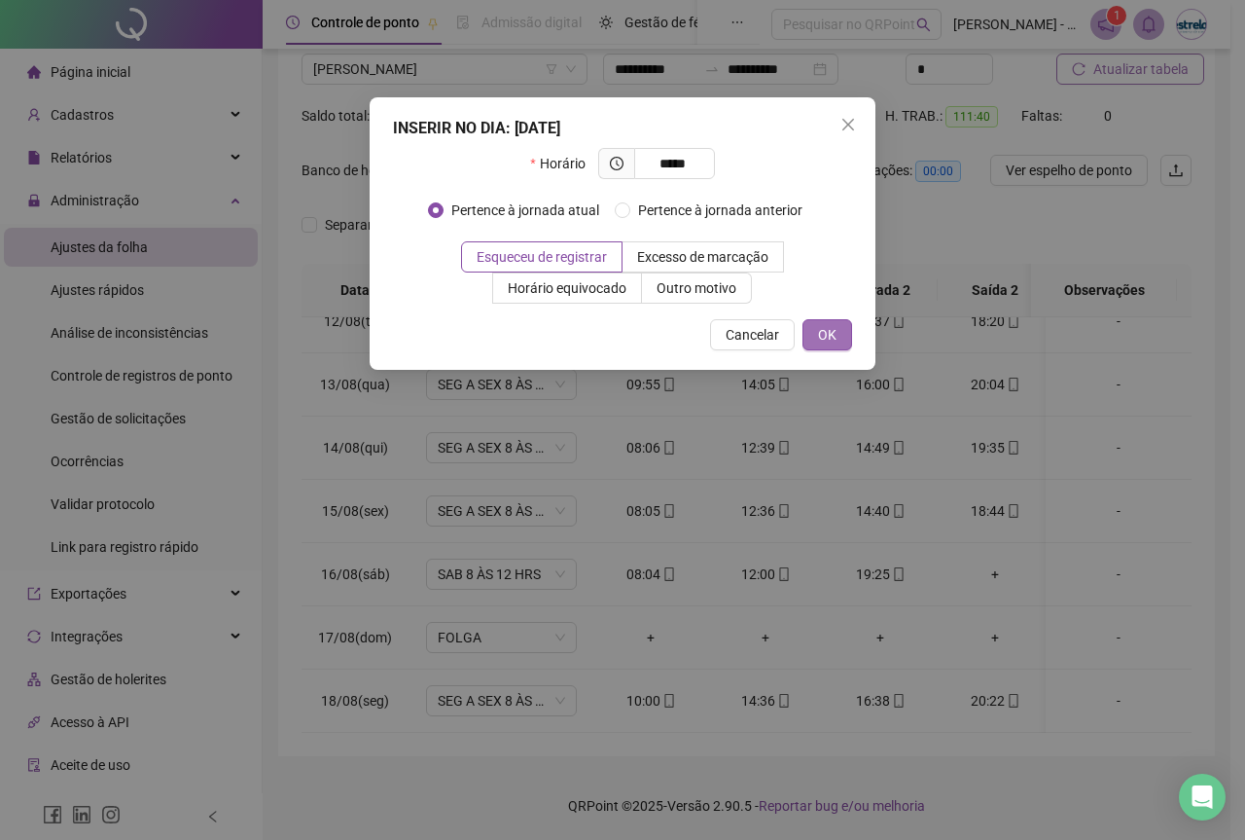
type input "*****"
click at [828, 347] on button "OK" at bounding box center [828, 334] width 50 height 31
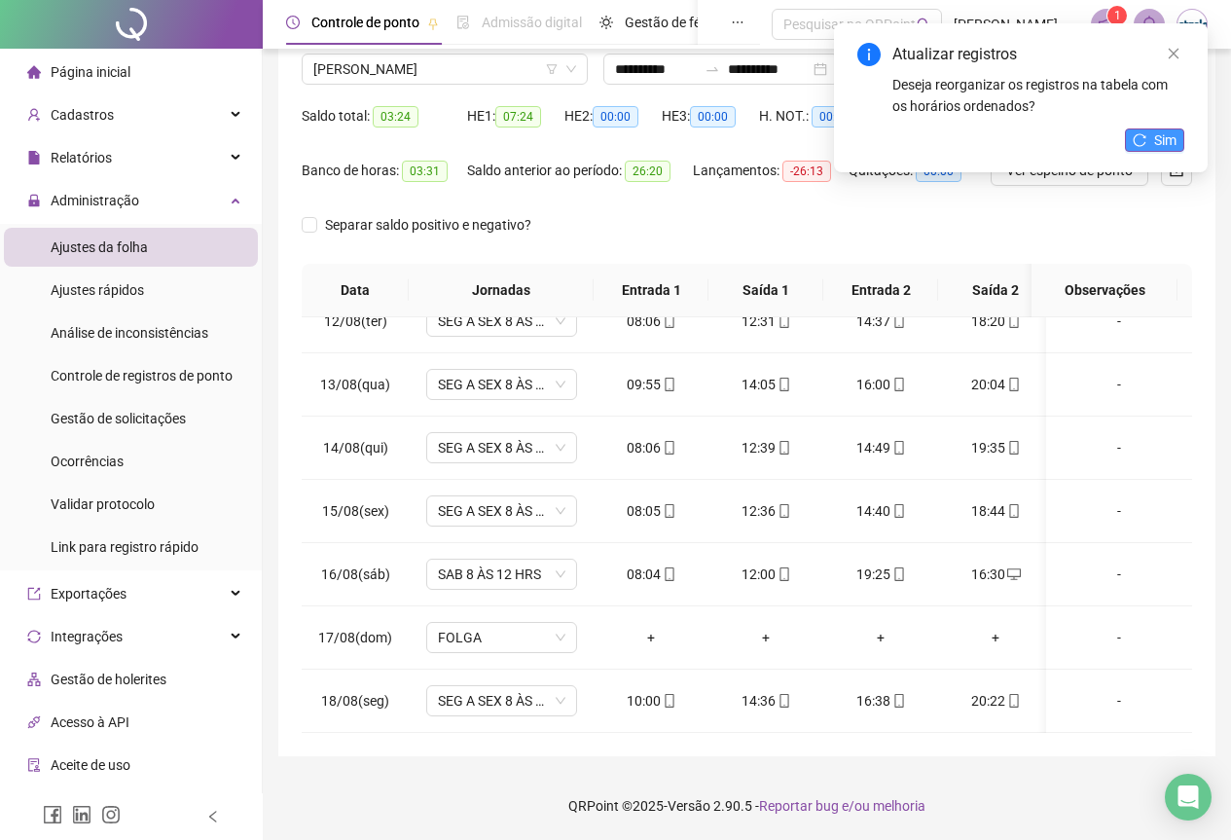
click at [1149, 134] on button "Sim" at bounding box center [1154, 139] width 59 height 23
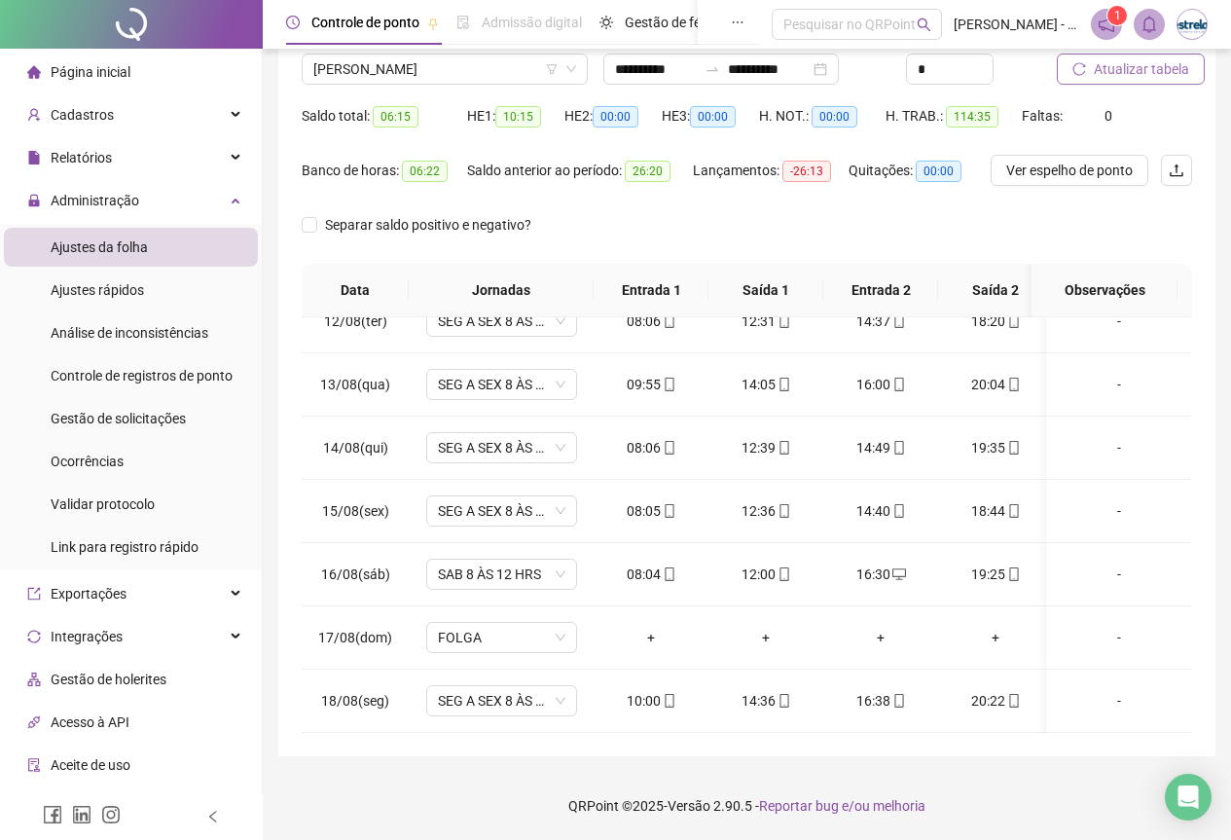
click at [1124, 69] on span "Atualizar tabela" at bounding box center [1141, 68] width 95 height 21
